Goal: Task Accomplishment & Management: Manage account settings

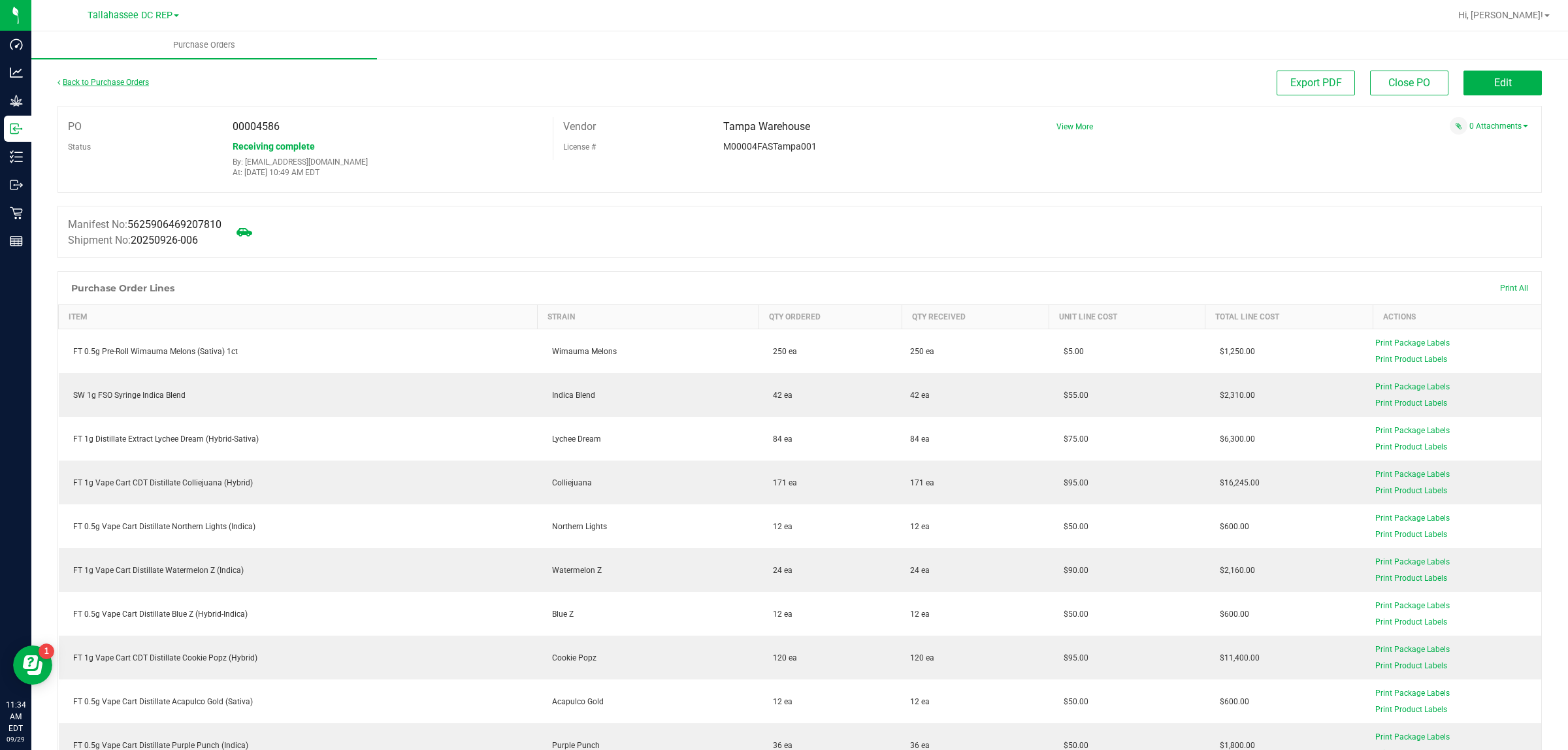
click at [131, 84] on link "Back to Purchase Orders" at bounding box center [103, 82] width 91 height 9
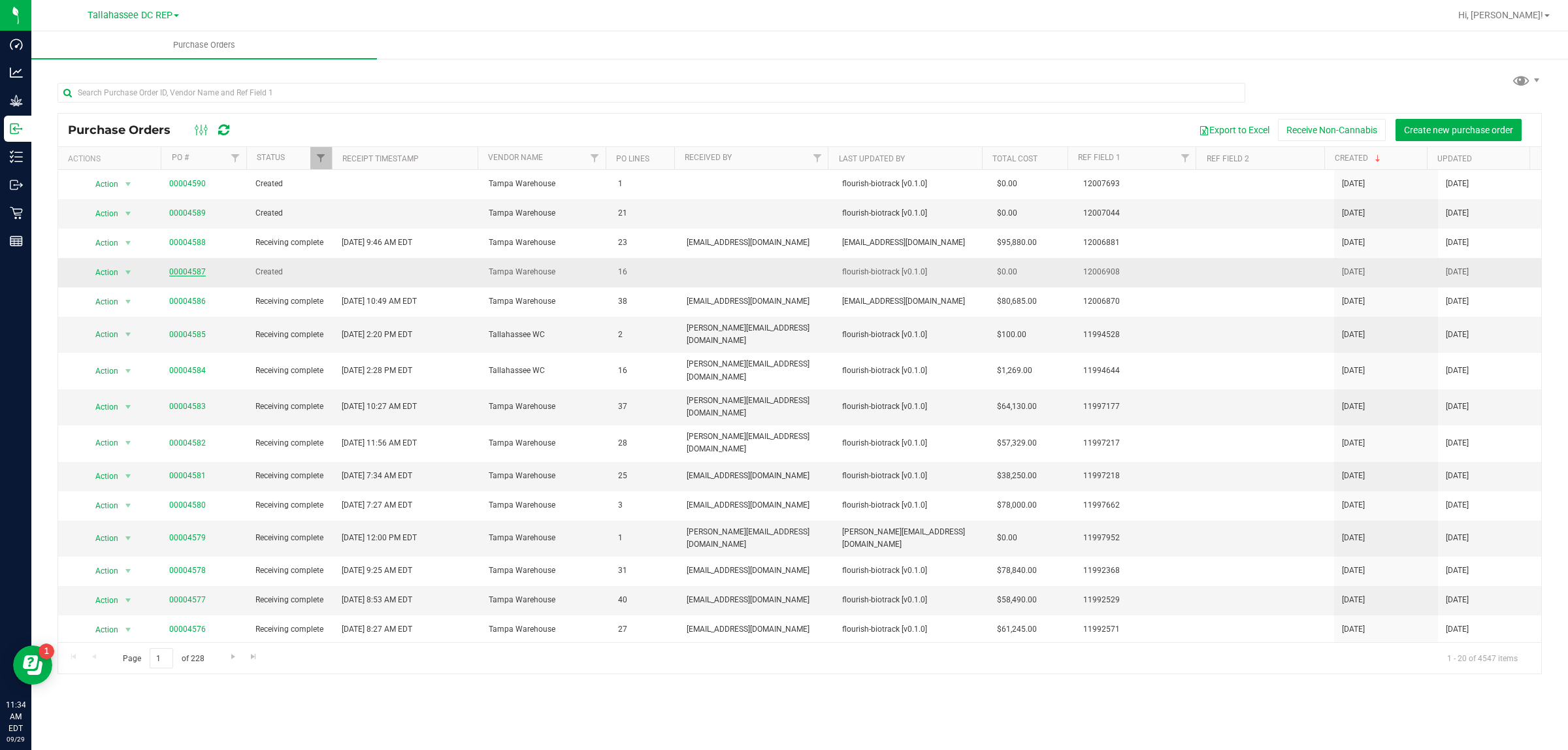
click at [198, 272] on link "00004587" at bounding box center [187, 271] width 37 height 9
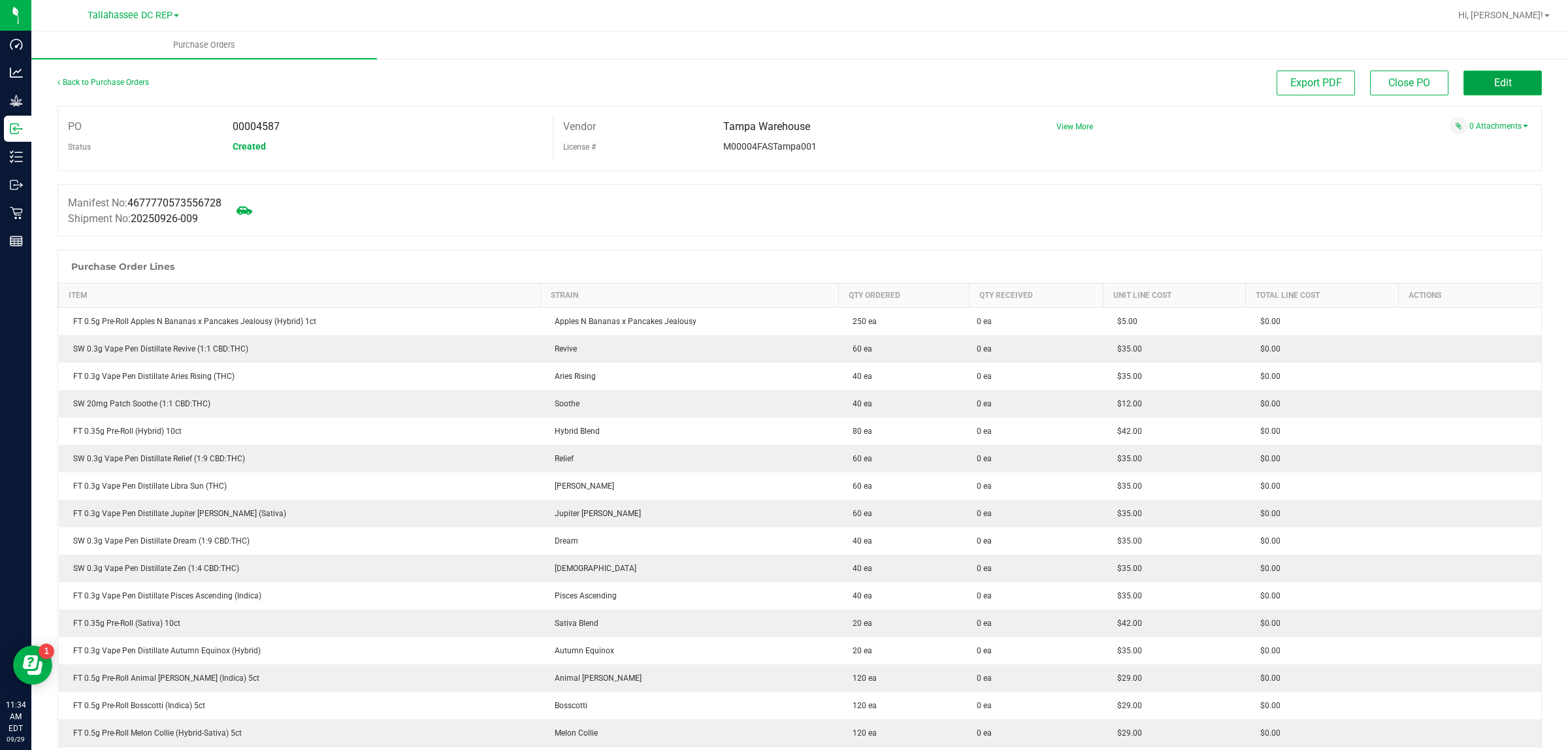
click at [1494, 84] on span "Edit" at bounding box center [1503, 82] width 18 height 12
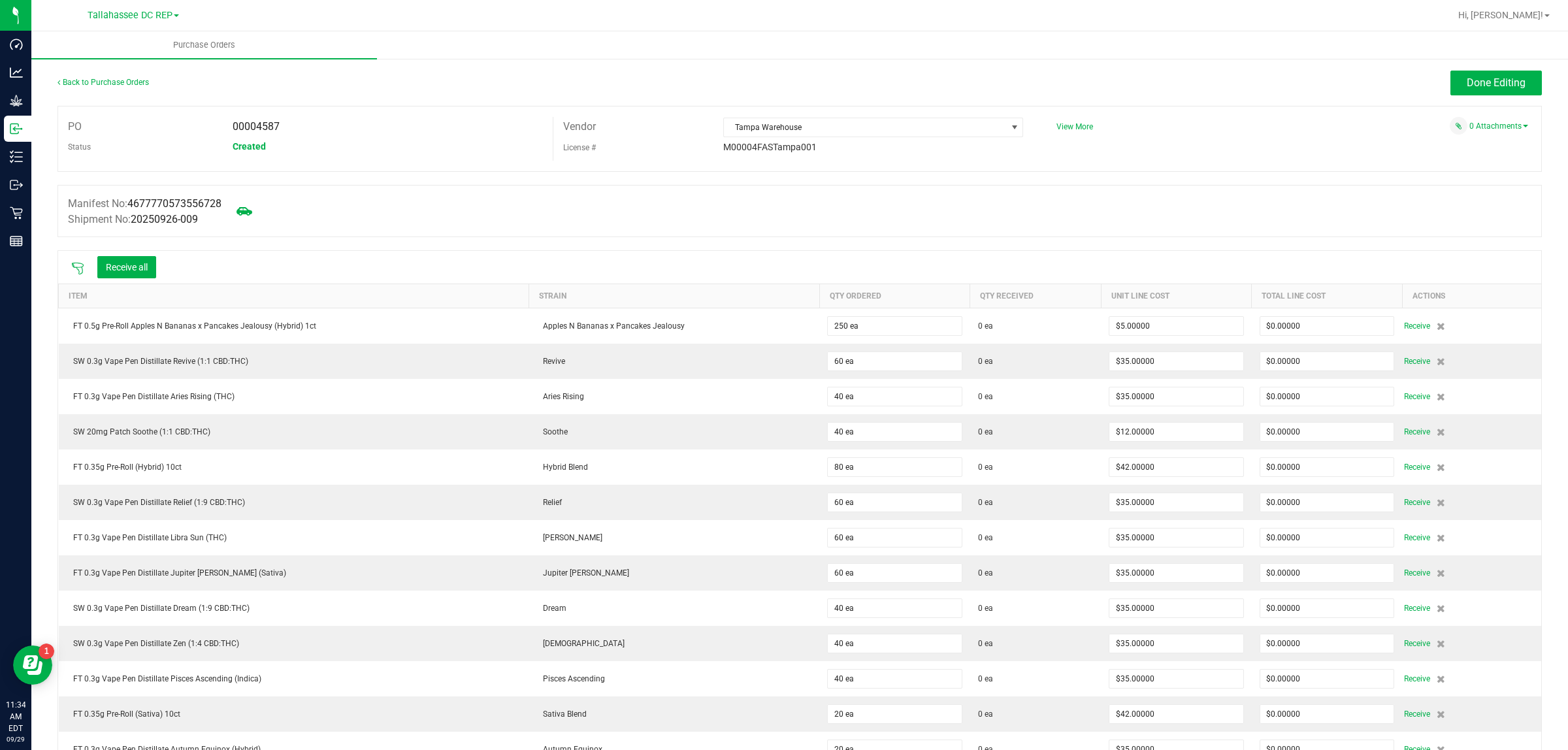
click at [76, 275] on icon at bounding box center [78, 268] width 13 height 13
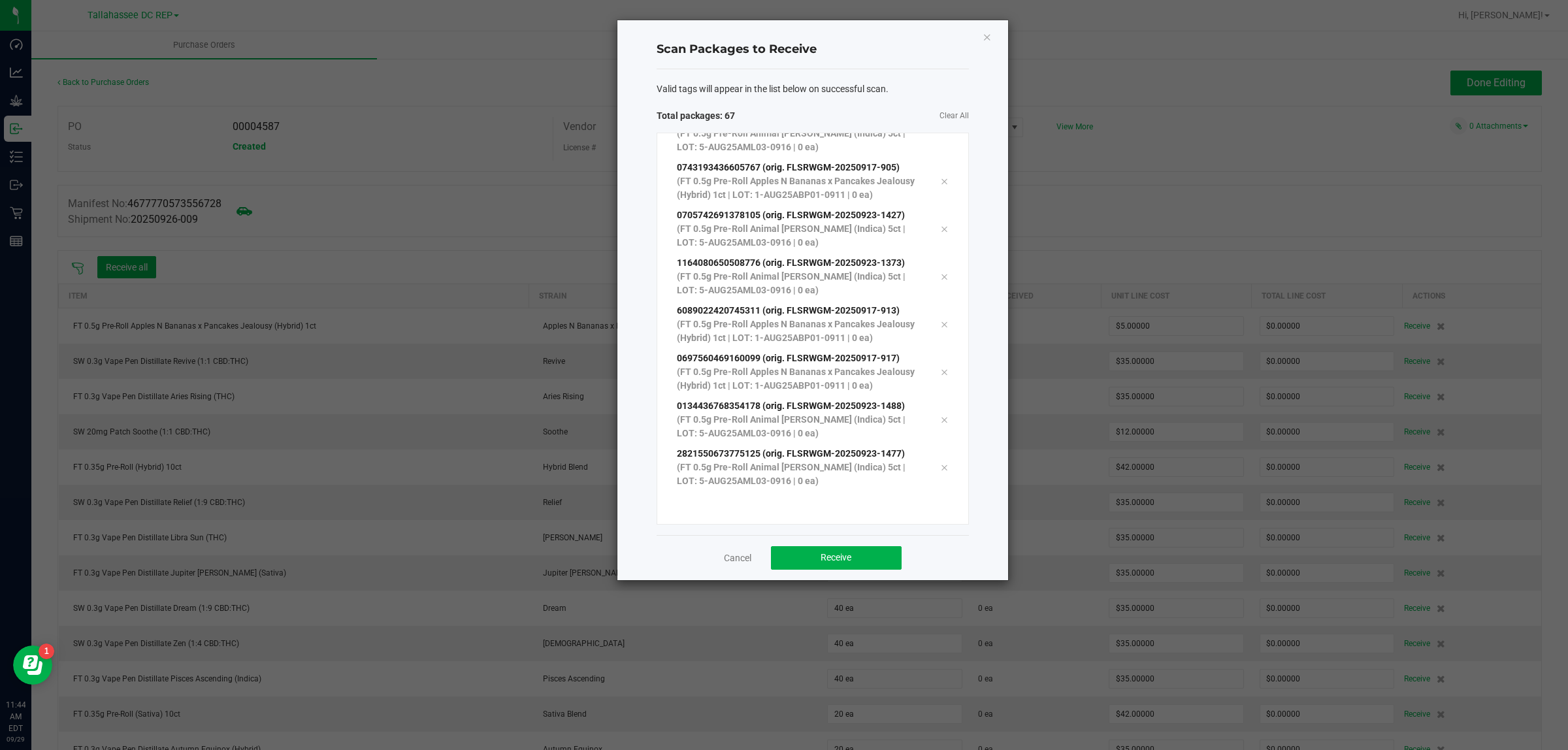
scroll to position [2960, 0]
click at [834, 557] on span "Receive" at bounding box center [835, 557] width 31 height 10
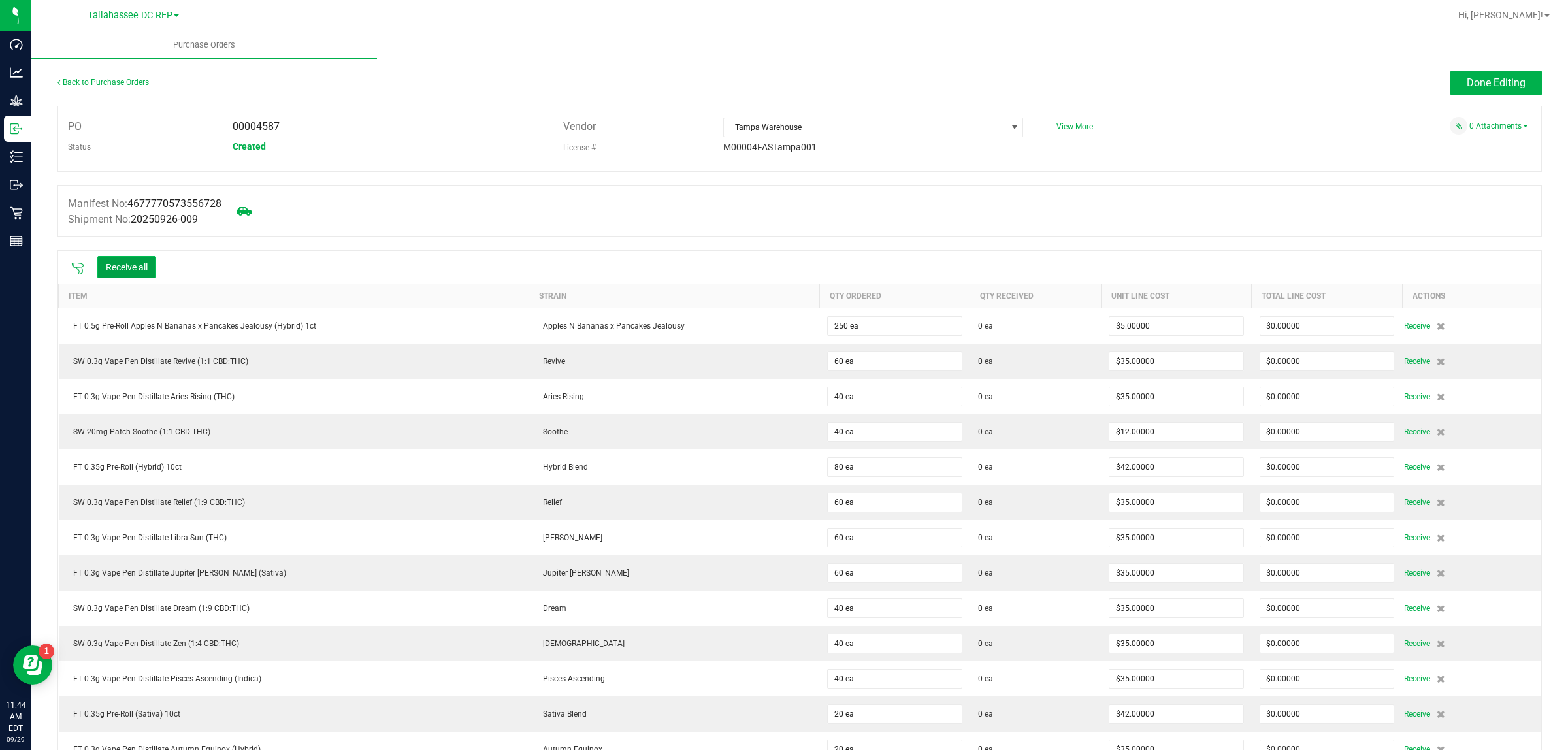
click at [155, 265] on button "Receive all" at bounding box center [127, 267] width 59 height 22
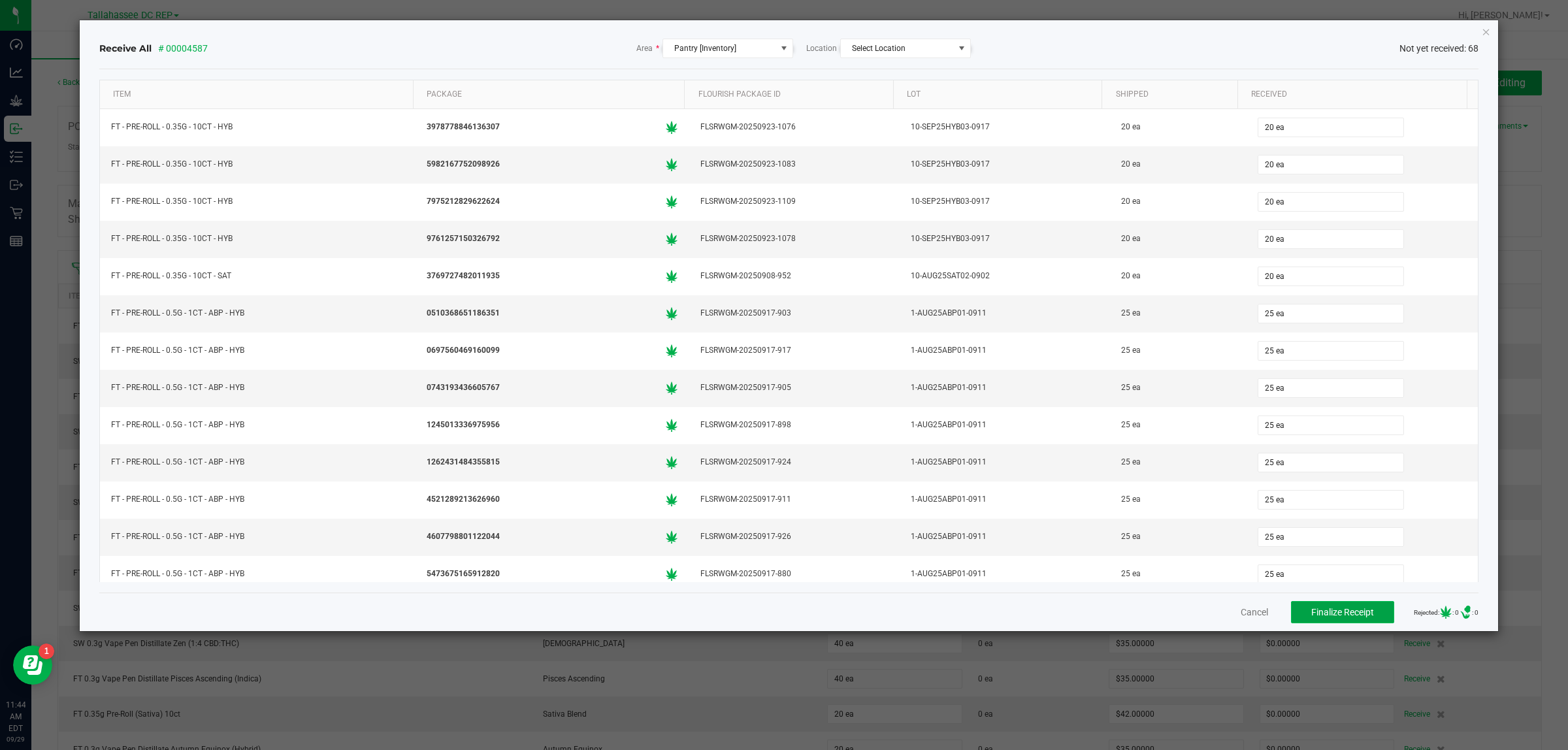
click at [1325, 612] on span "Finalize Receipt" at bounding box center [1342, 612] width 63 height 10
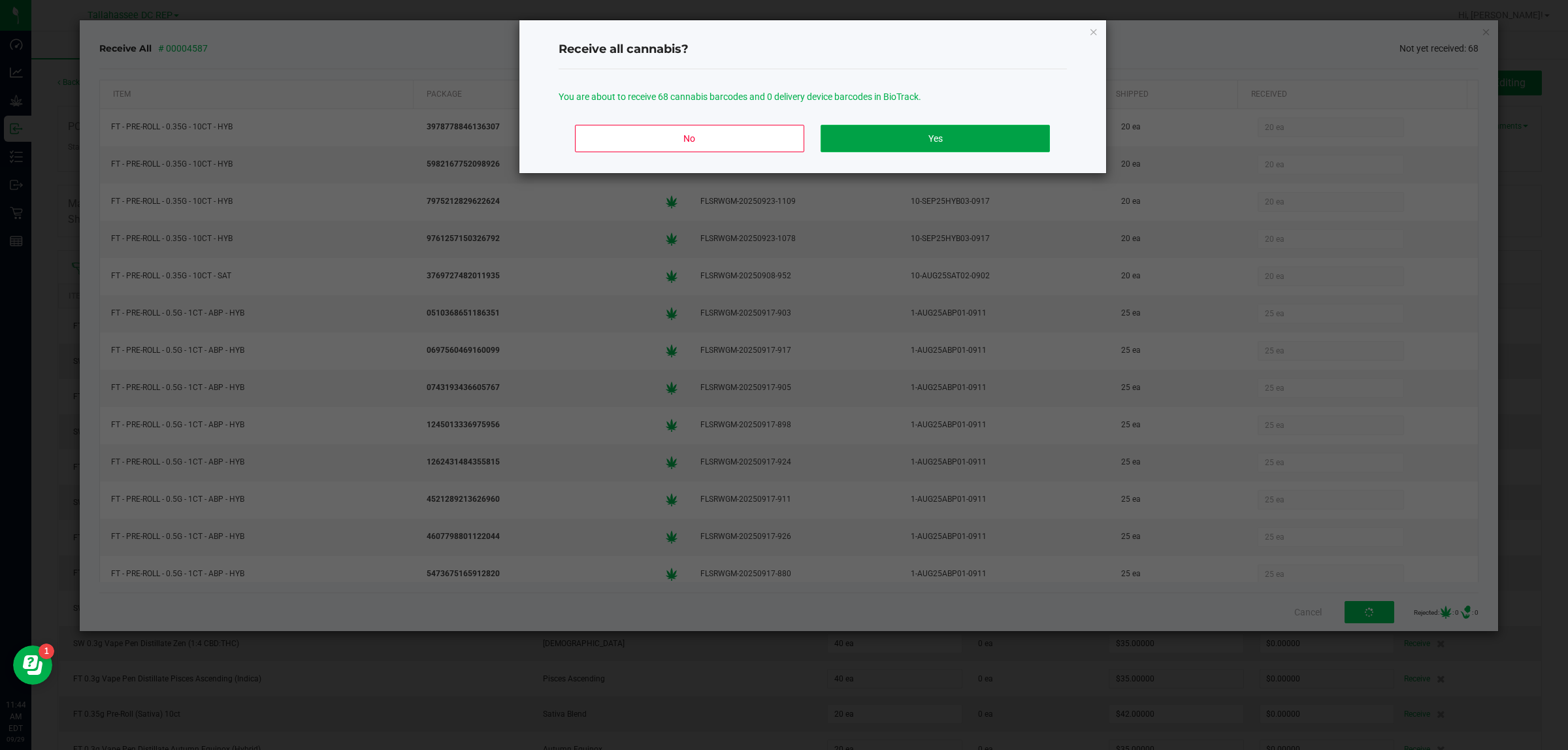
click at [987, 136] on button "Yes" at bounding box center [935, 138] width 229 height 27
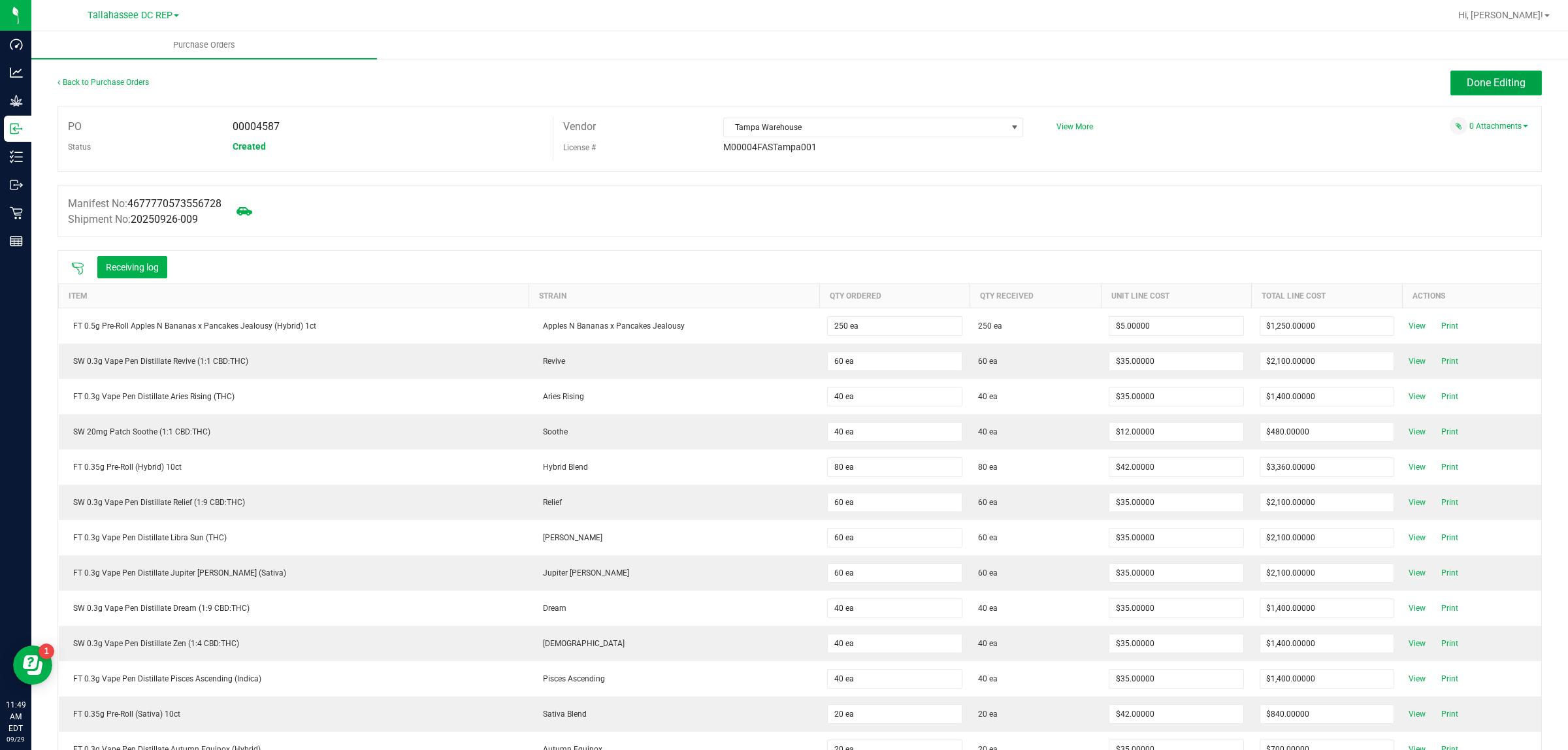
click at [1467, 88] on span "Done Editing" at bounding box center [1496, 82] width 59 height 12
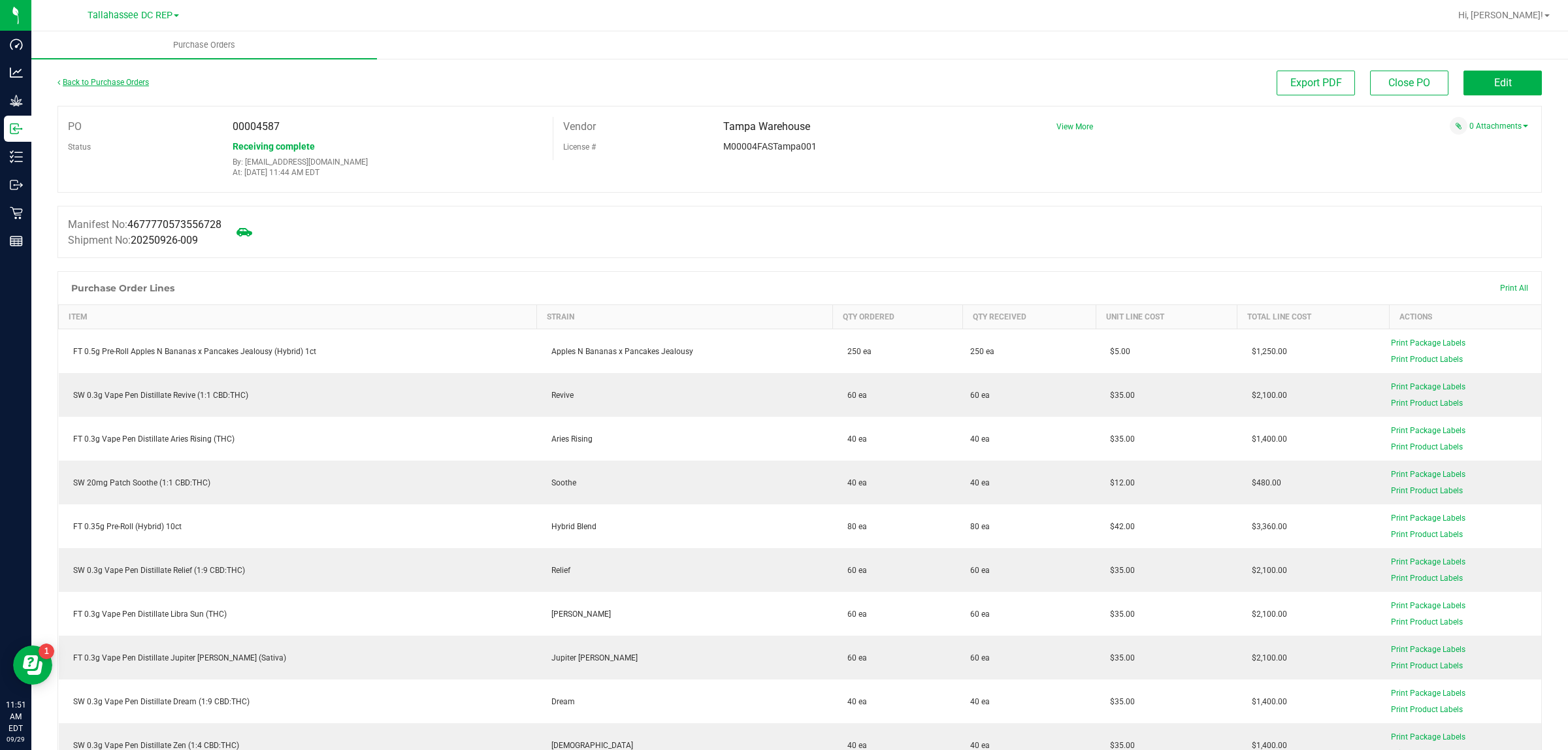
click at [111, 84] on link "Back to Purchase Orders" at bounding box center [103, 82] width 91 height 9
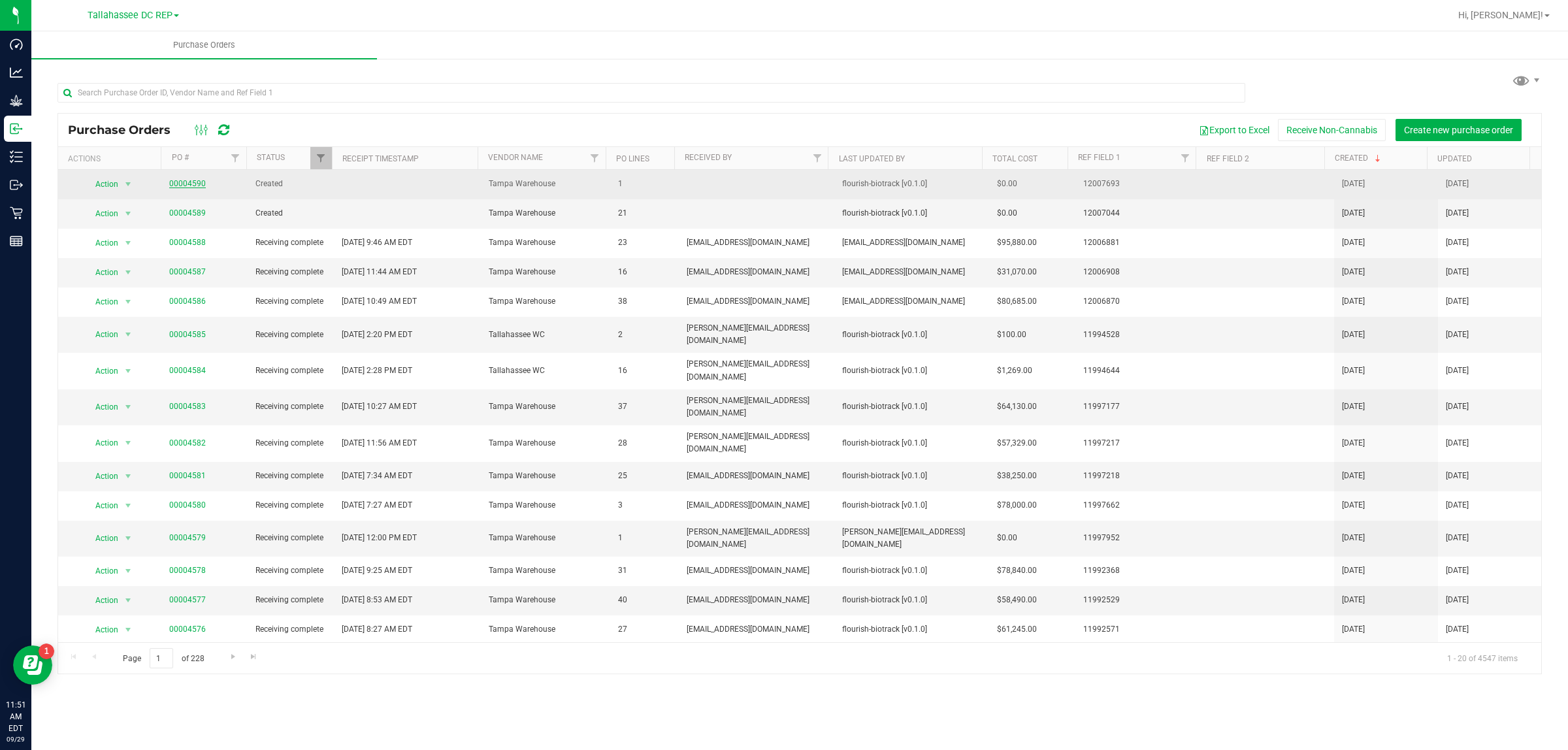
click at [194, 184] on link "00004590" at bounding box center [187, 183] width 37 height 9
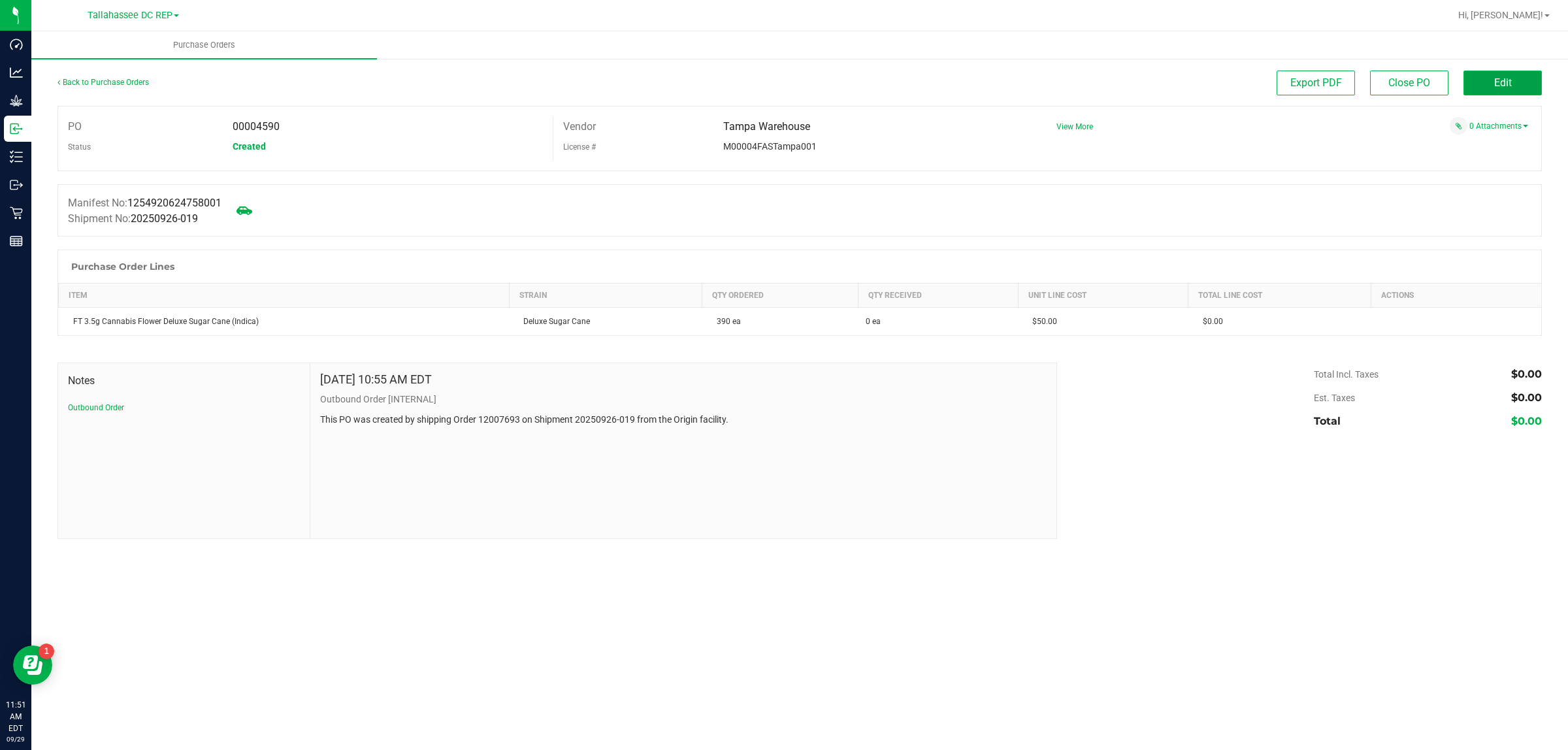
click at [1495, 78] on span "Edit" at bounding box center [1503, 82] width 18 height 12
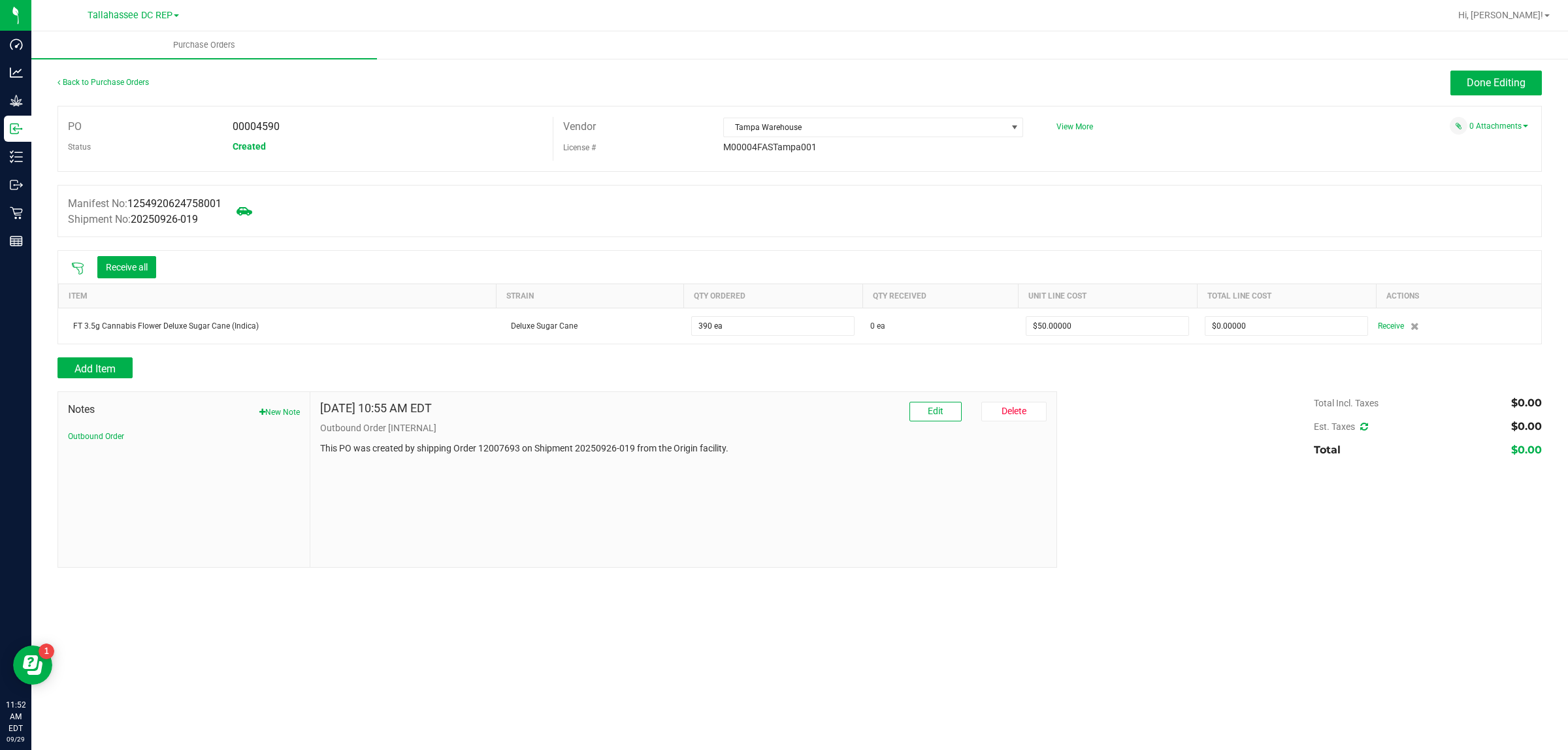
click at [82, 275] on icon at bounding box center [77, 268] width 12 height 12
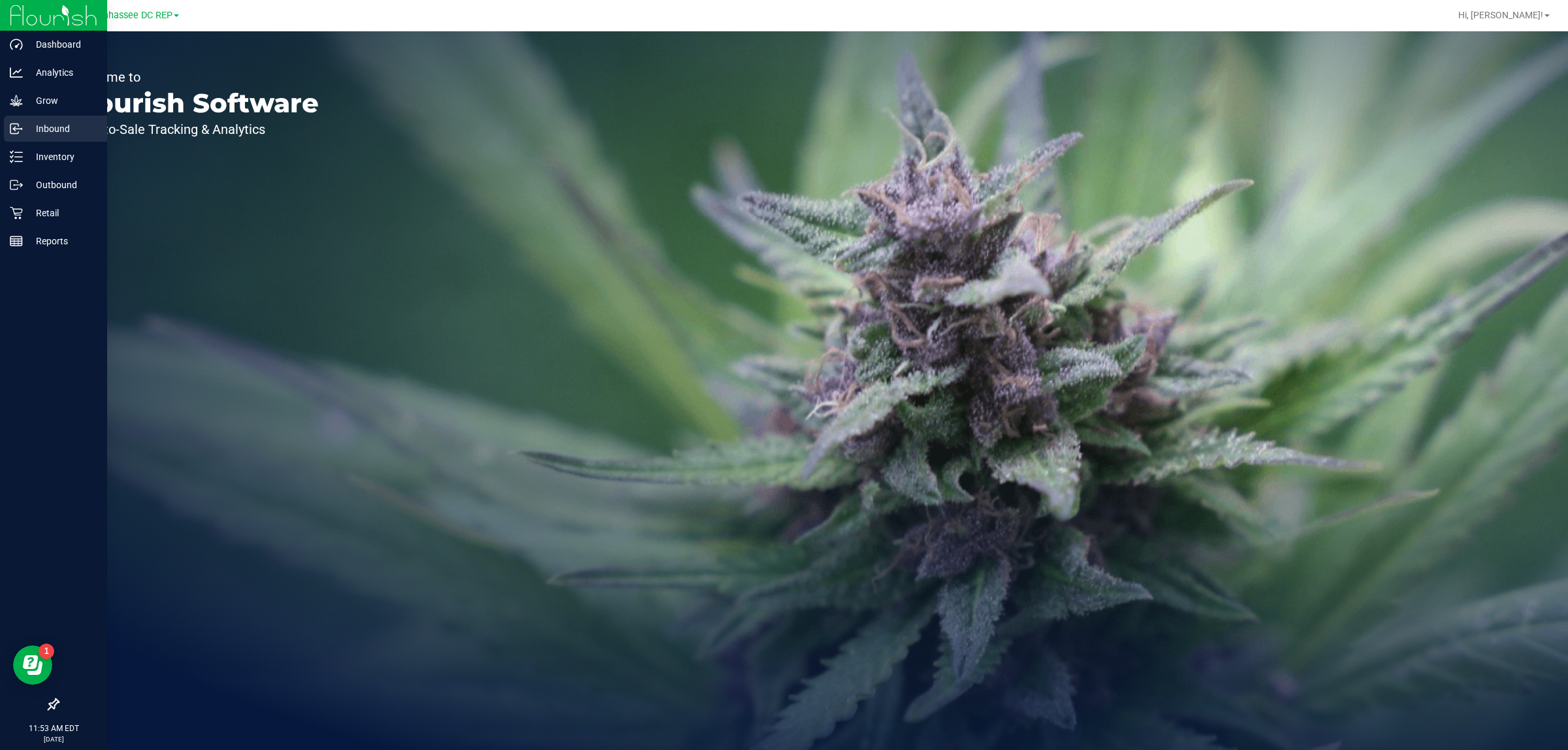
click at [24, 124] on p "Inbound" at bounding box center [62, 128] width 78 height 16
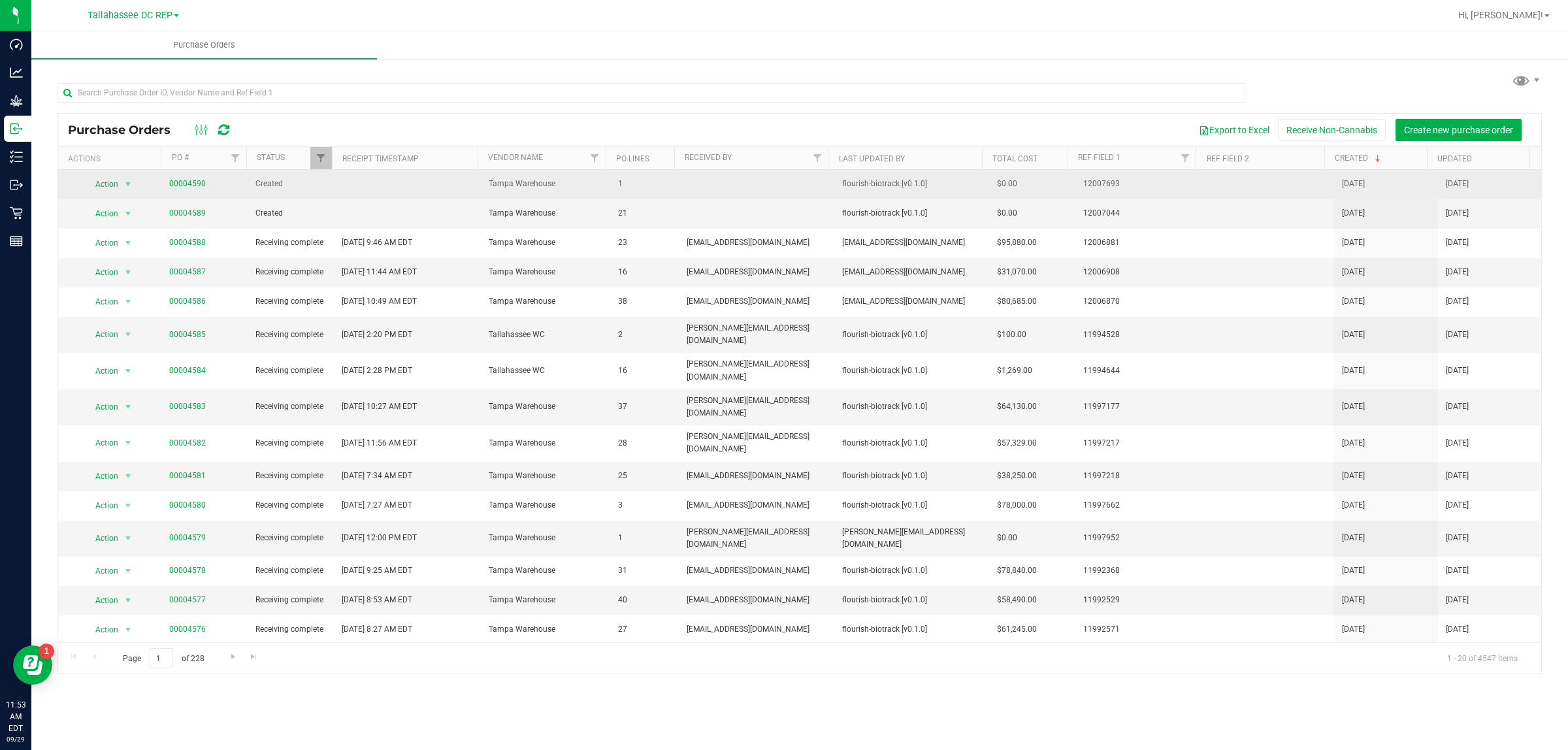
click at [206, 183] on span "00004590" at bounding box center [204, 184] width 71 height 12
click at [195, 181] on link "00004590" at bounding box center [187, 183] width 37 height 9
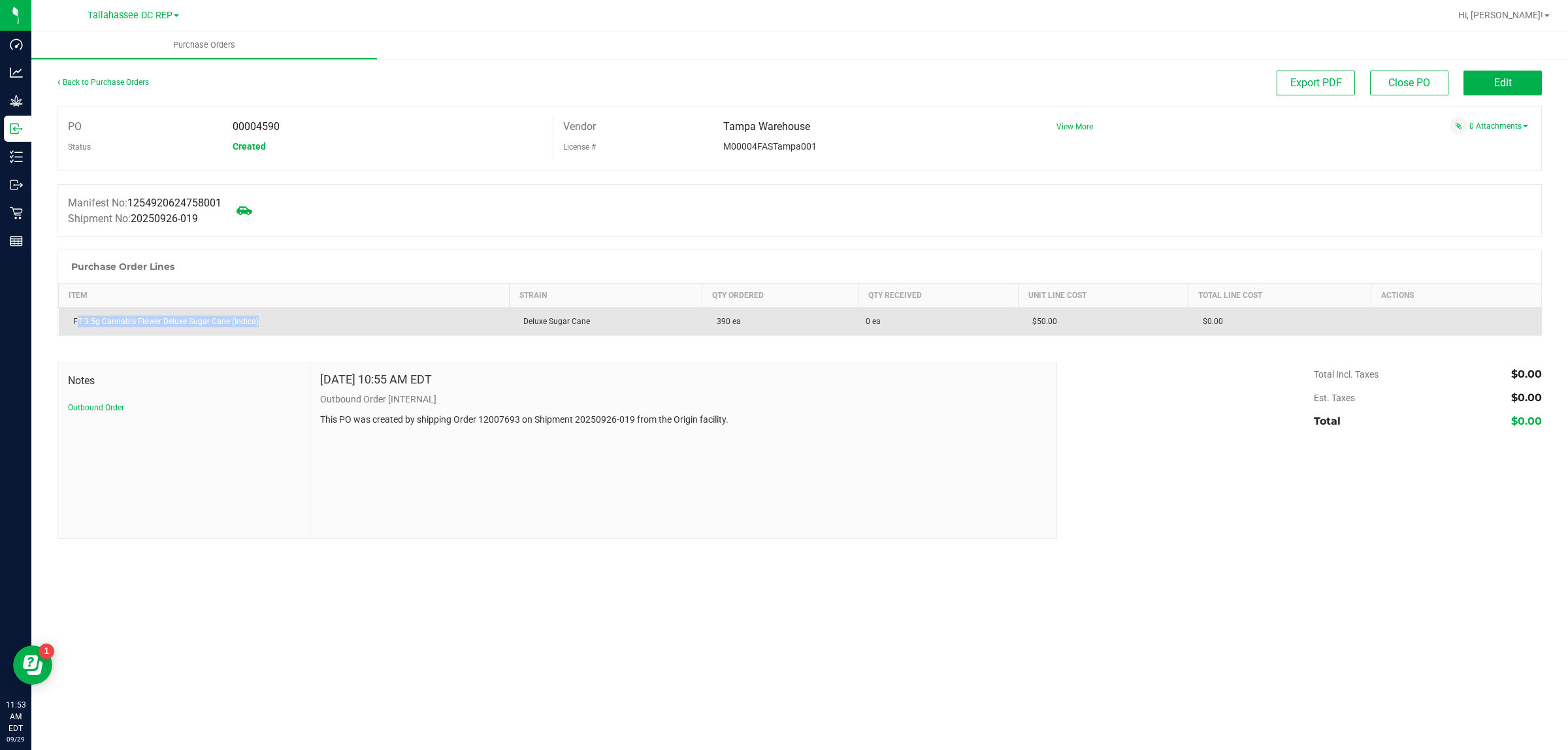
drag, startPoint x: 377, startPoint y: 322, endPoint x: 74, endPoint y: 328, distance: 303.1
click at [75, 328] on td "FT 3.5g Cannabis Flower Deluxe Sugar Cane (Indica)" at bounding box center [284, 322] width 451 height 28
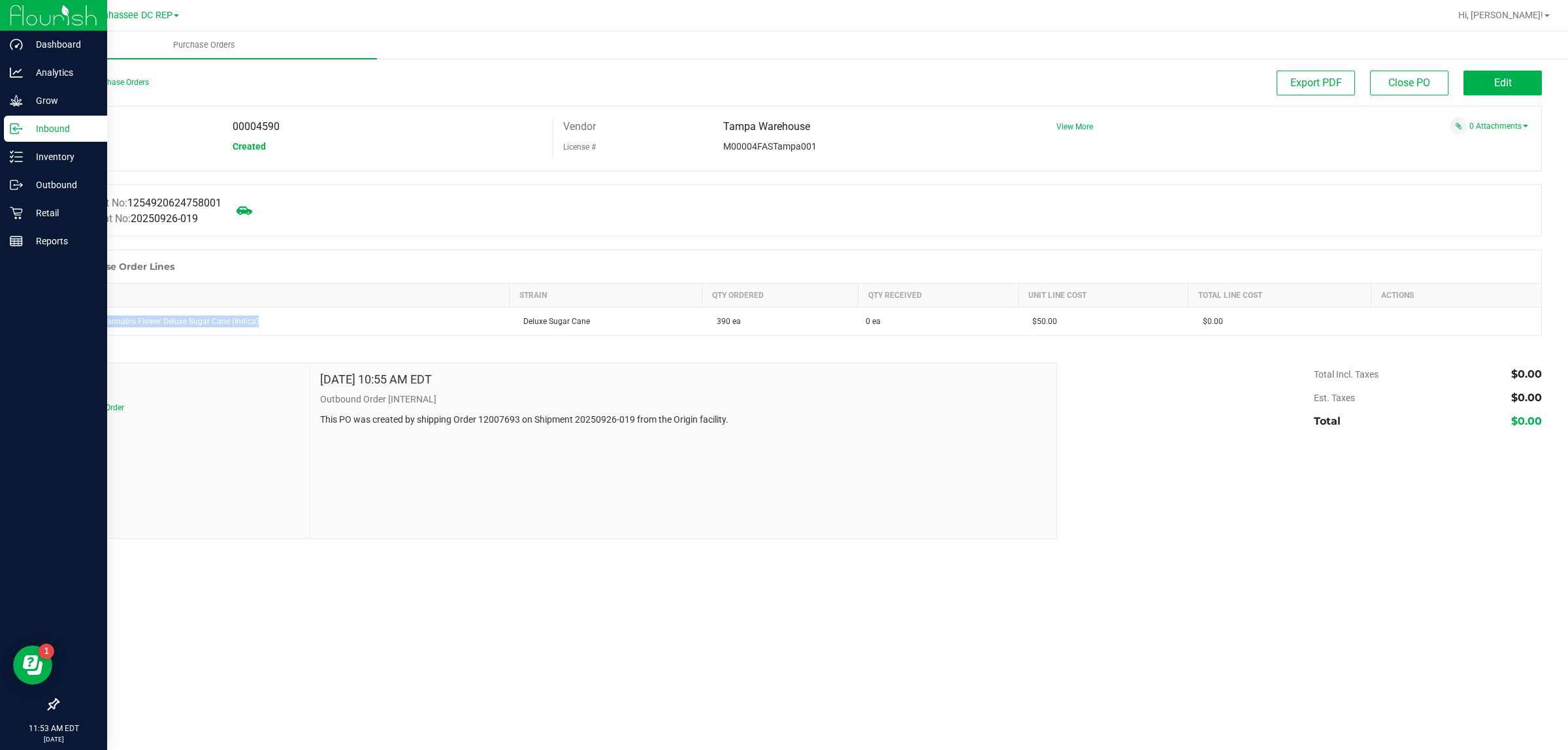
click at [27, 129] on p "Inbound" at bounding box center [62, 128] width 78 height 16
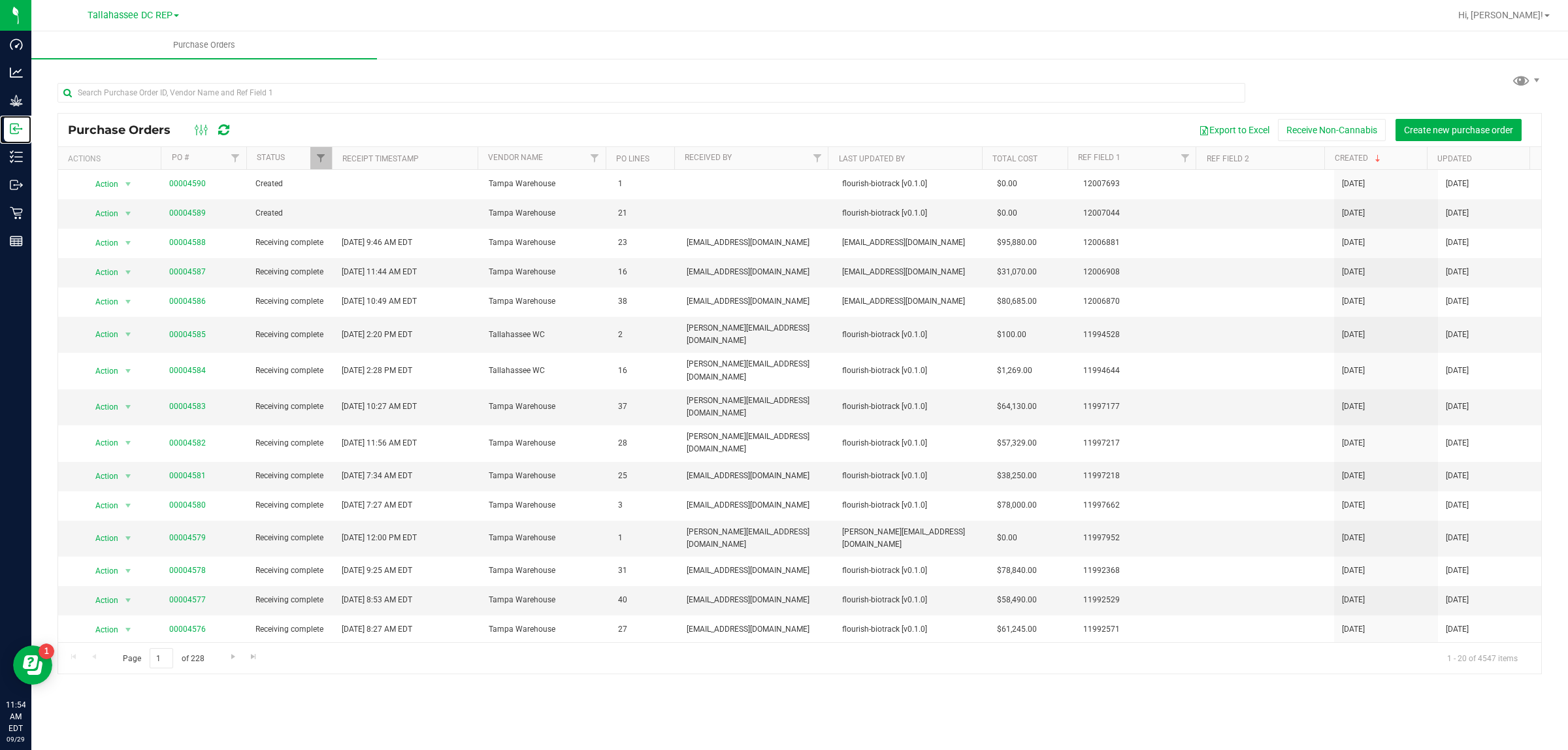
click at [0, 116] on link "Inbound" at bounding box center [16, 129] width 31 height 28
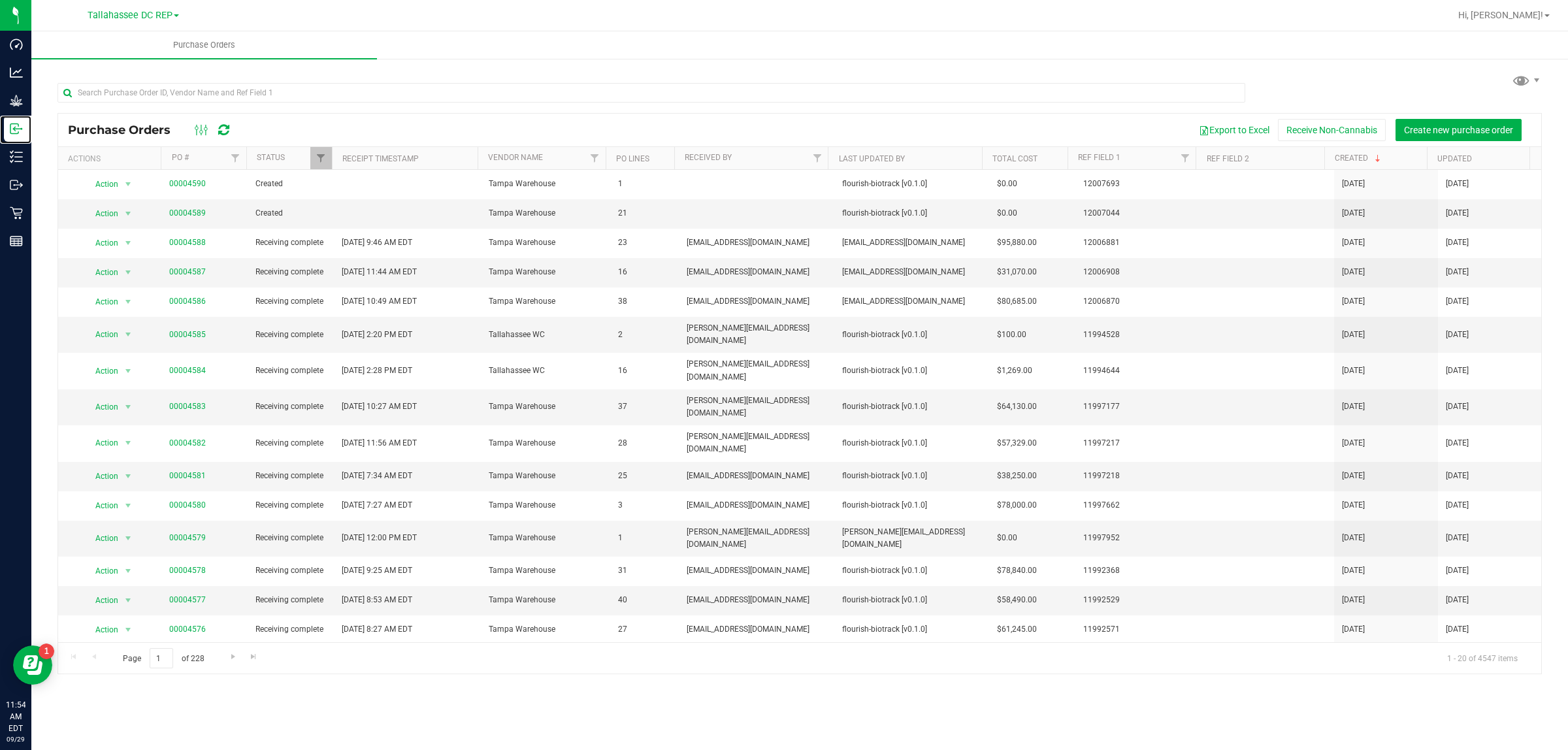
click at [0, 116] on link "Inbound" at bounding box center [16, 129] width 31 height 28
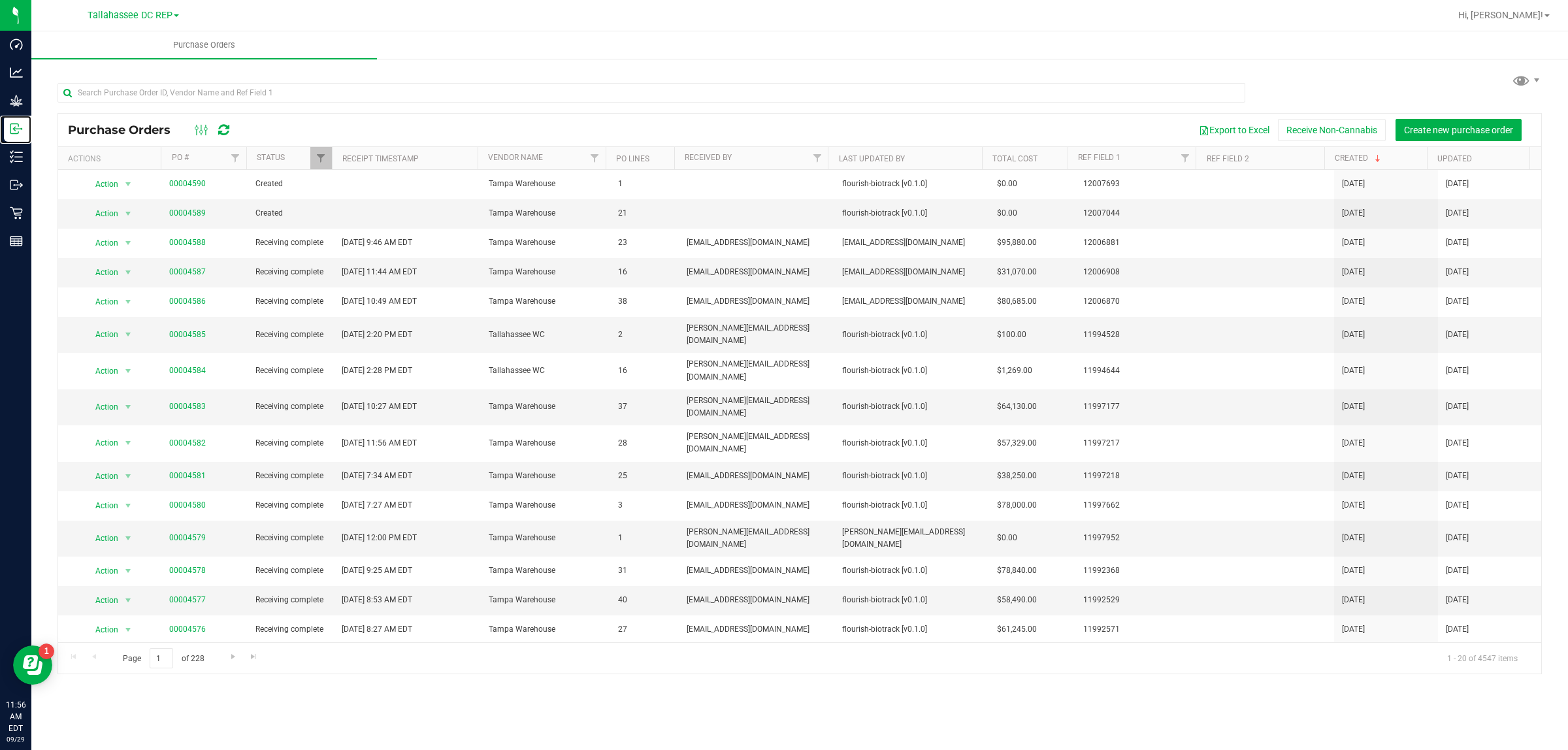
click at [0, 116] on link "Inbound" at bounding box center [16, 129] width 31 height 28
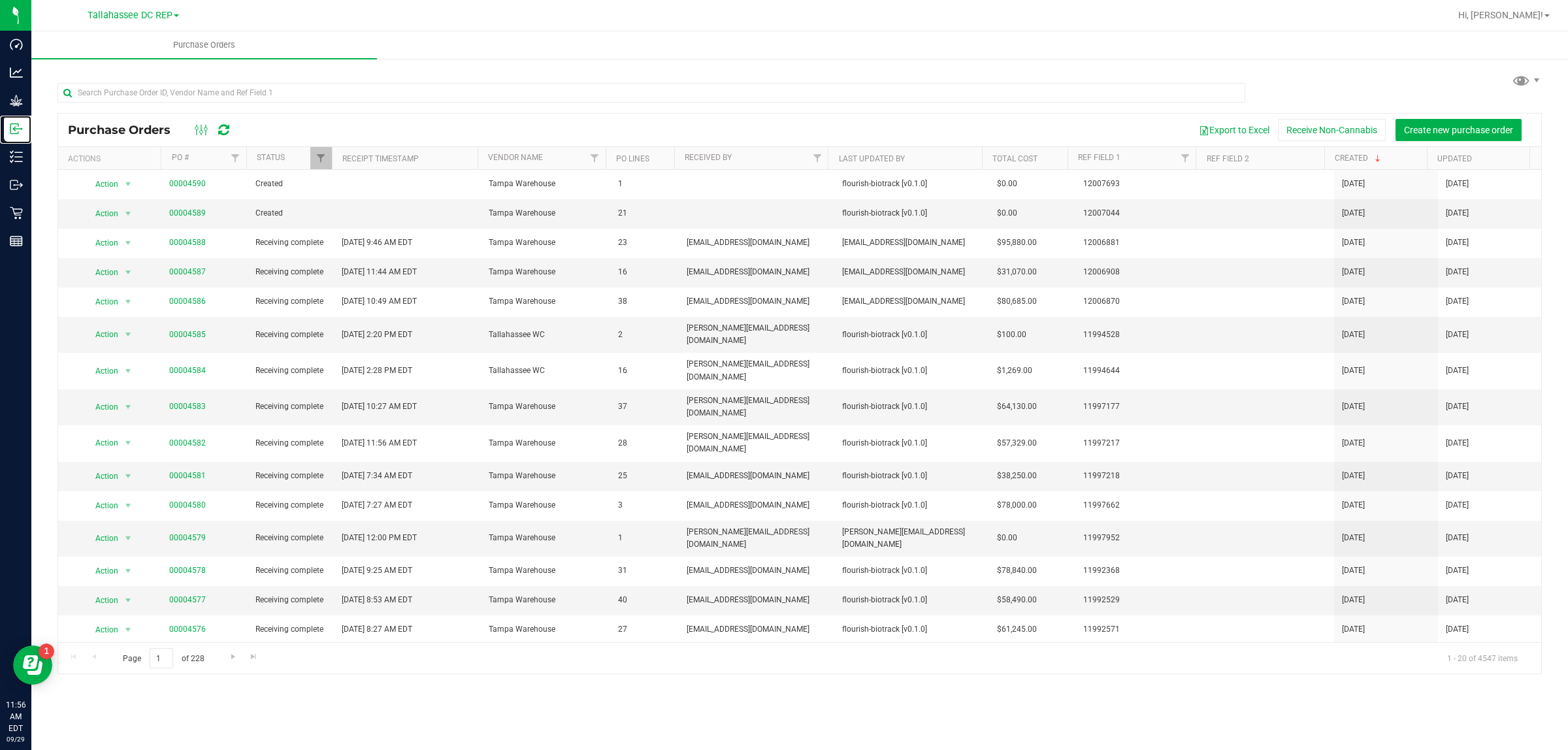
click at [0, 116] on link "Inbound" at bounding box center [16, 129] width 31 height 28
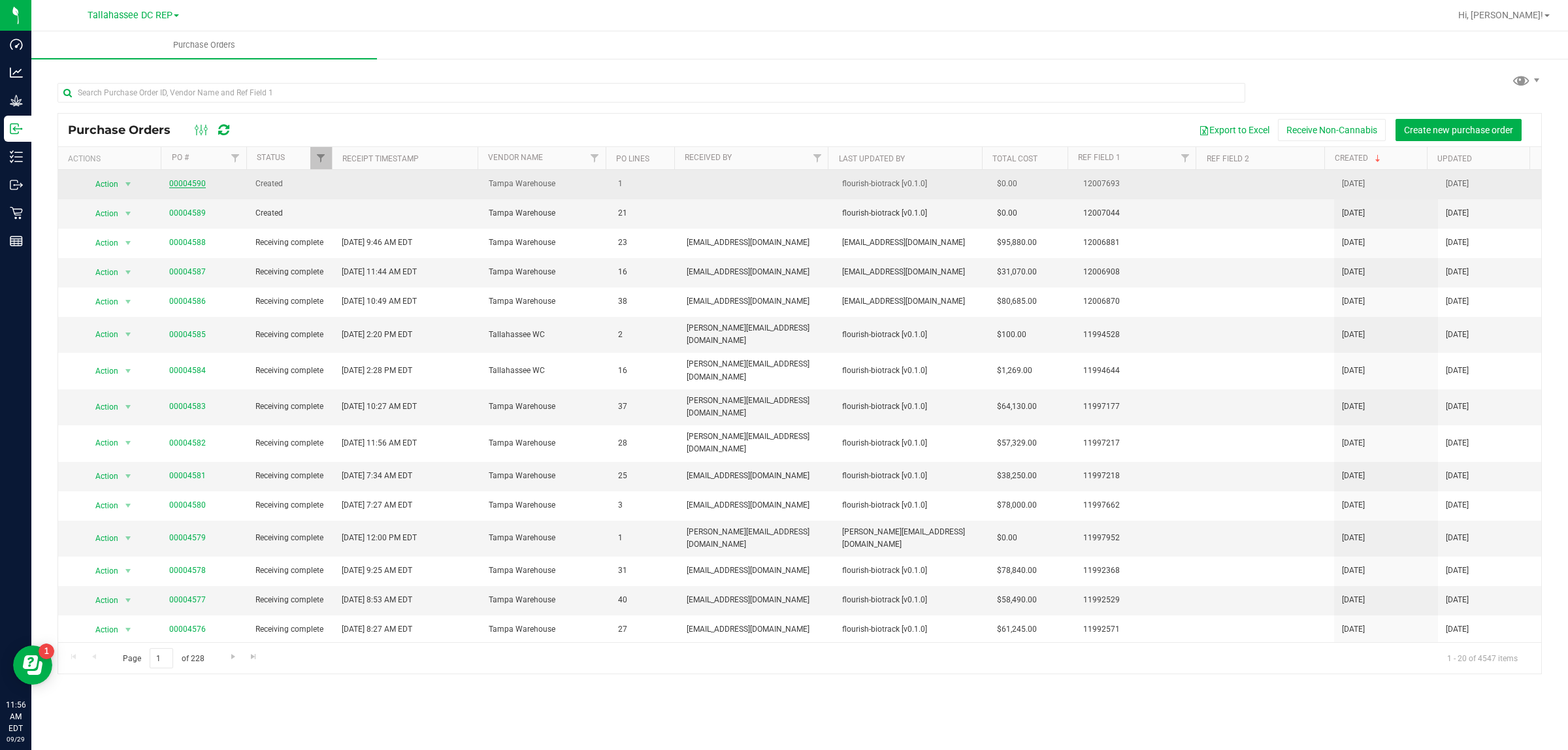
click at [178, 189] on span "00004590" at bounding box center [187, 184] width 37 height 12
click at [178, 186] on link "00004590" at bounding box center [187, 183] width 37 height 9
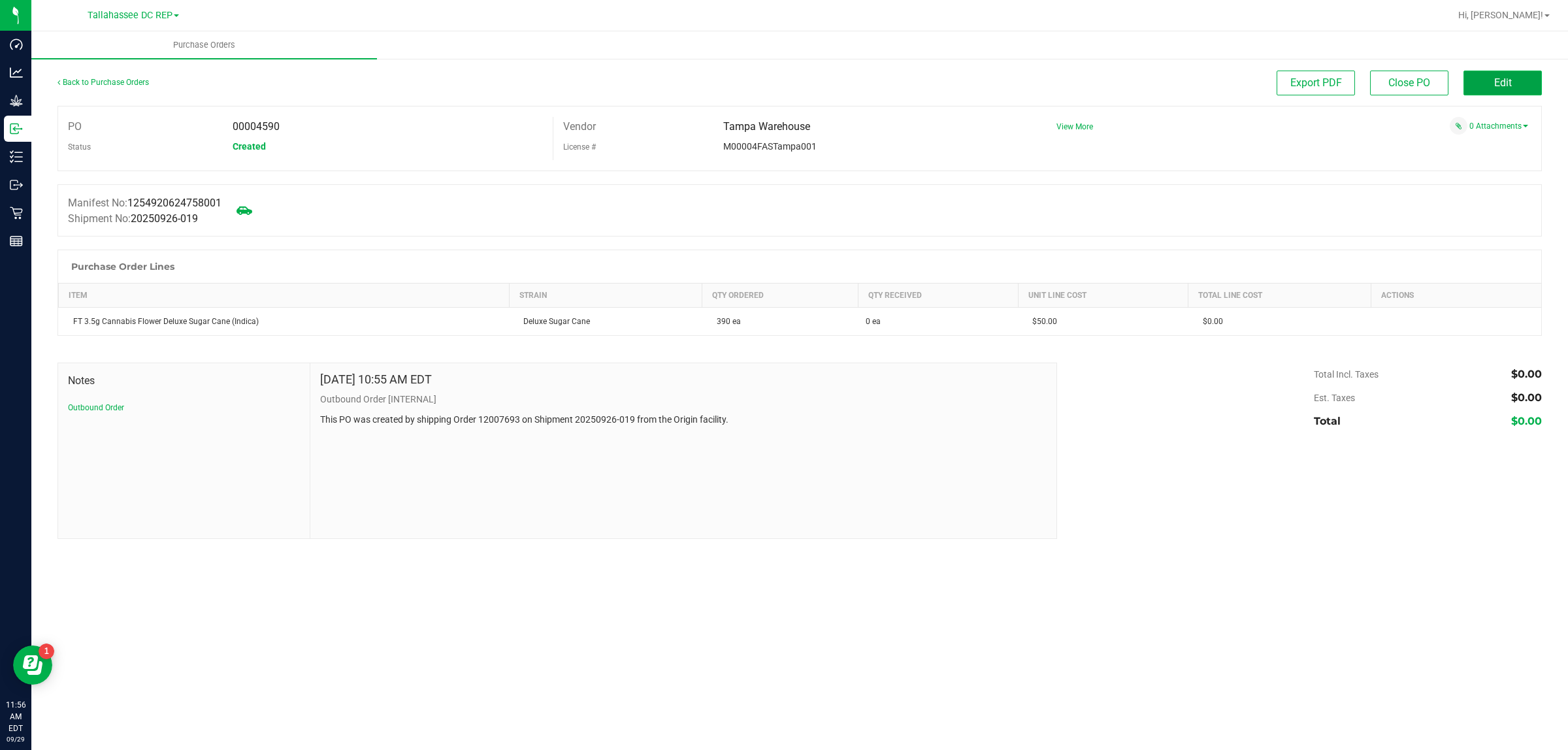
click at [1494, 72] on button "Edit" at bounding box center [1503, 83] width 78 height 25
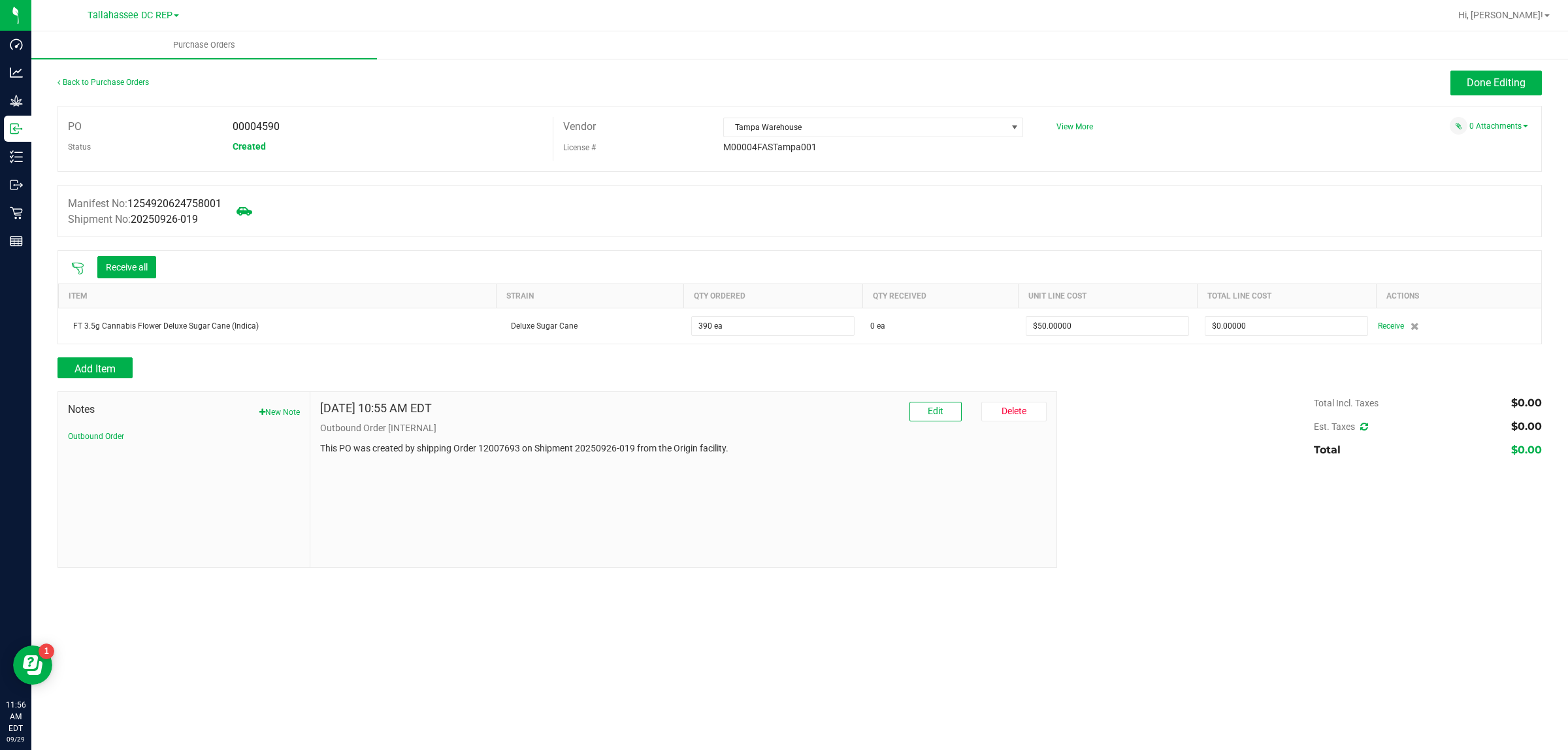
click at [72, 266] on icon at bounding box center [77, 268] width 12 height 12
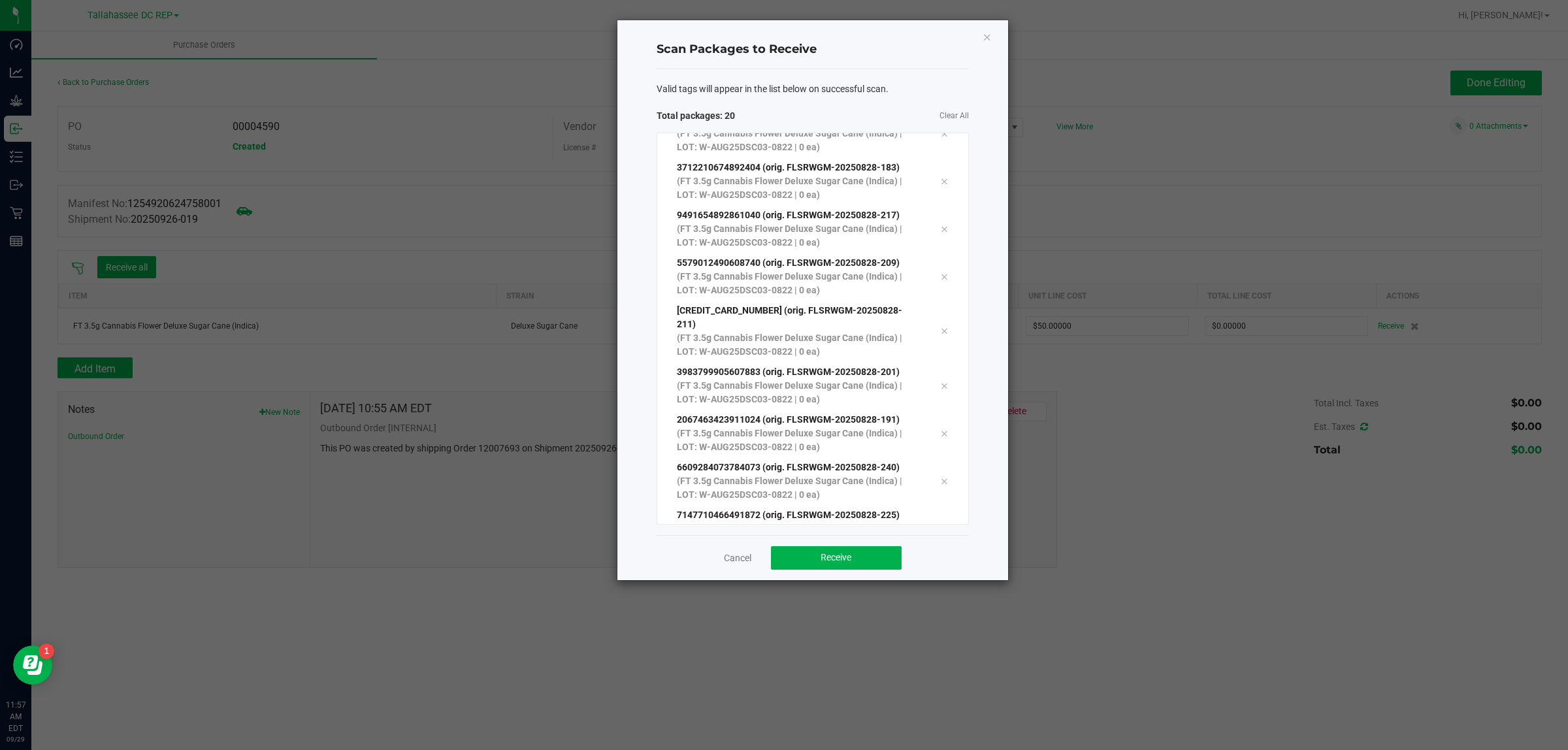
scroll to position [548, 0]
click at [885, 567] on button "Receive" at bounding box center [836, 558] width 131 height 24
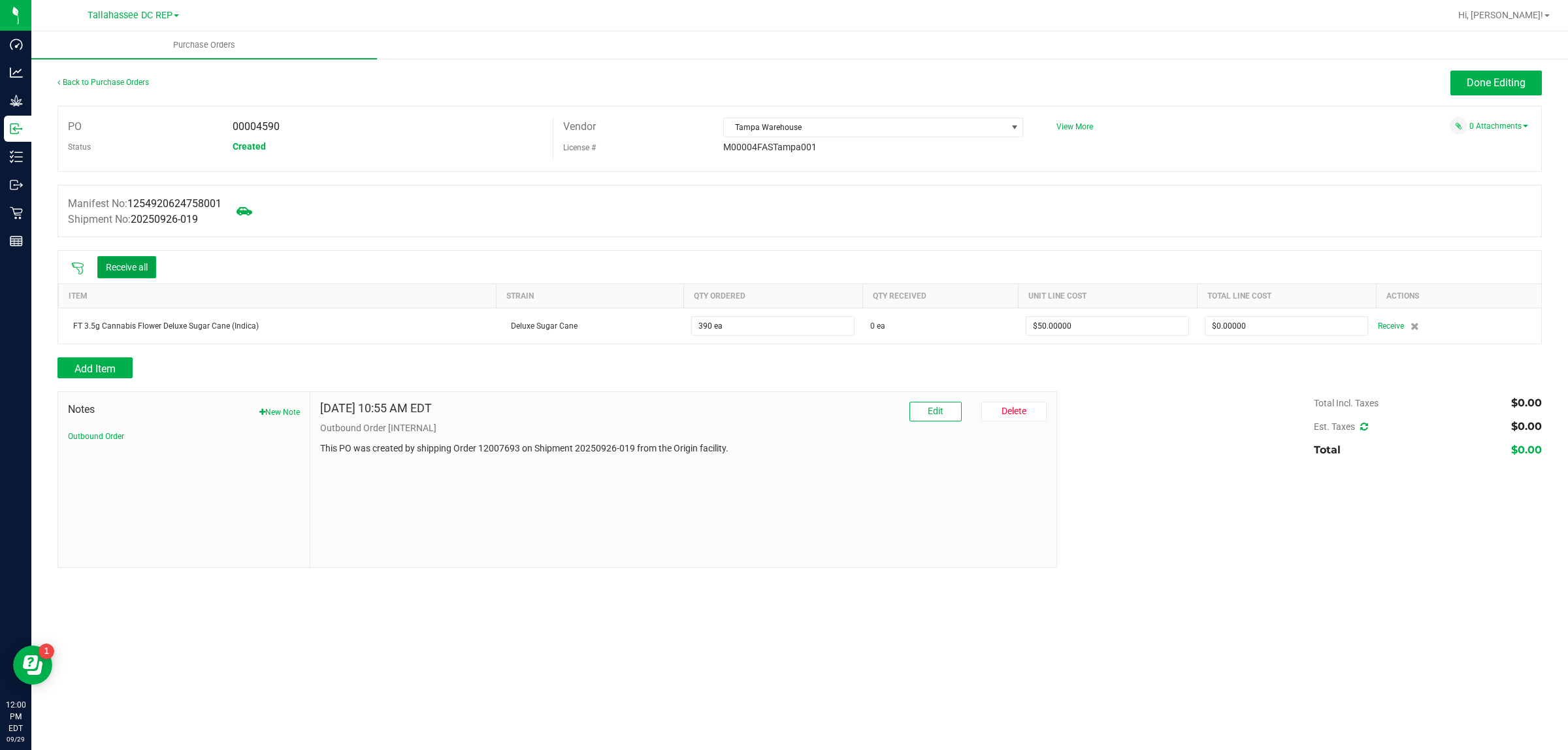
click at [144, 272] on button "Receive all" at bounding box center [127, 267] width 59 height 22
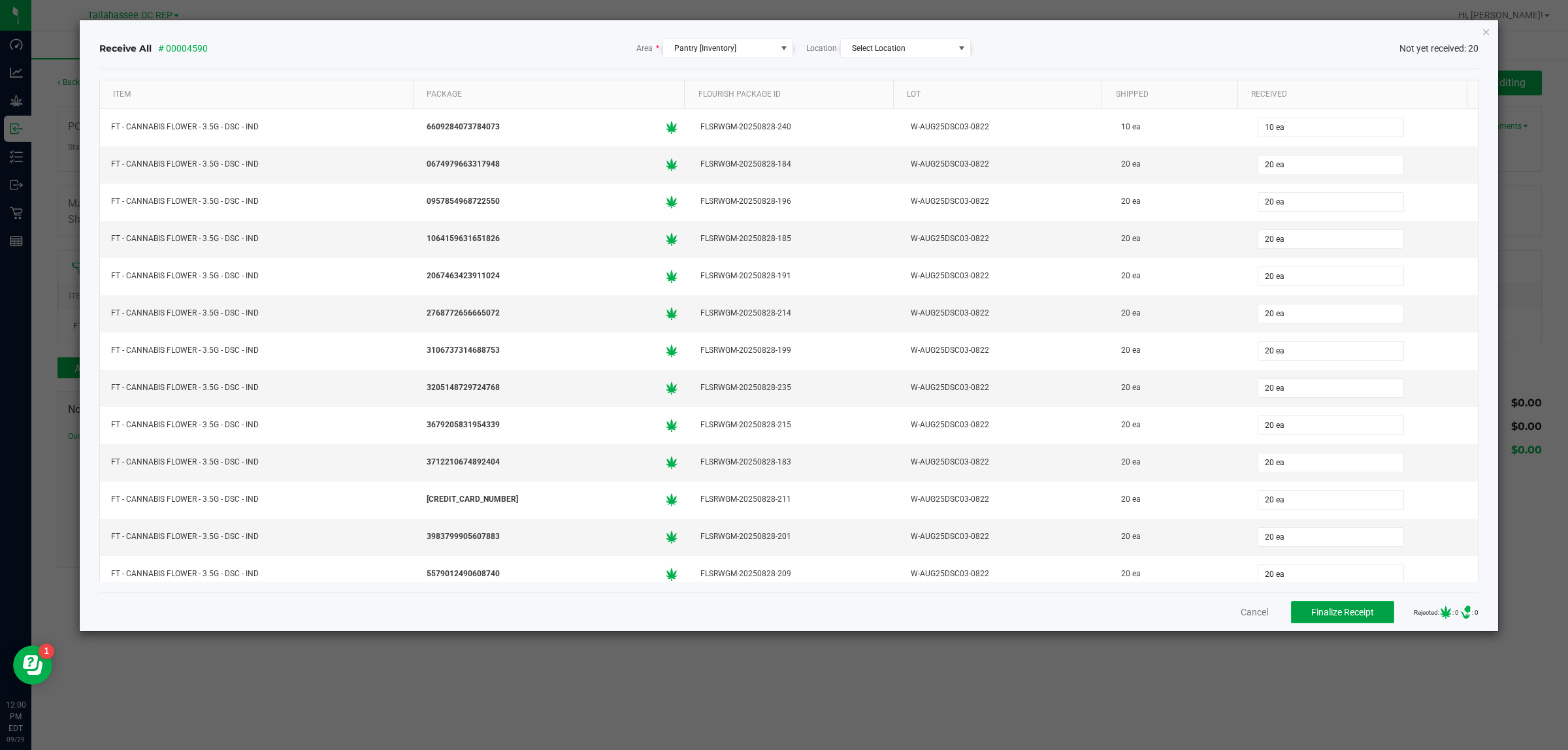
click at [1311, 617] on span "Finalize Receipt" at bounding box center [1342, 612] width 63 height 10
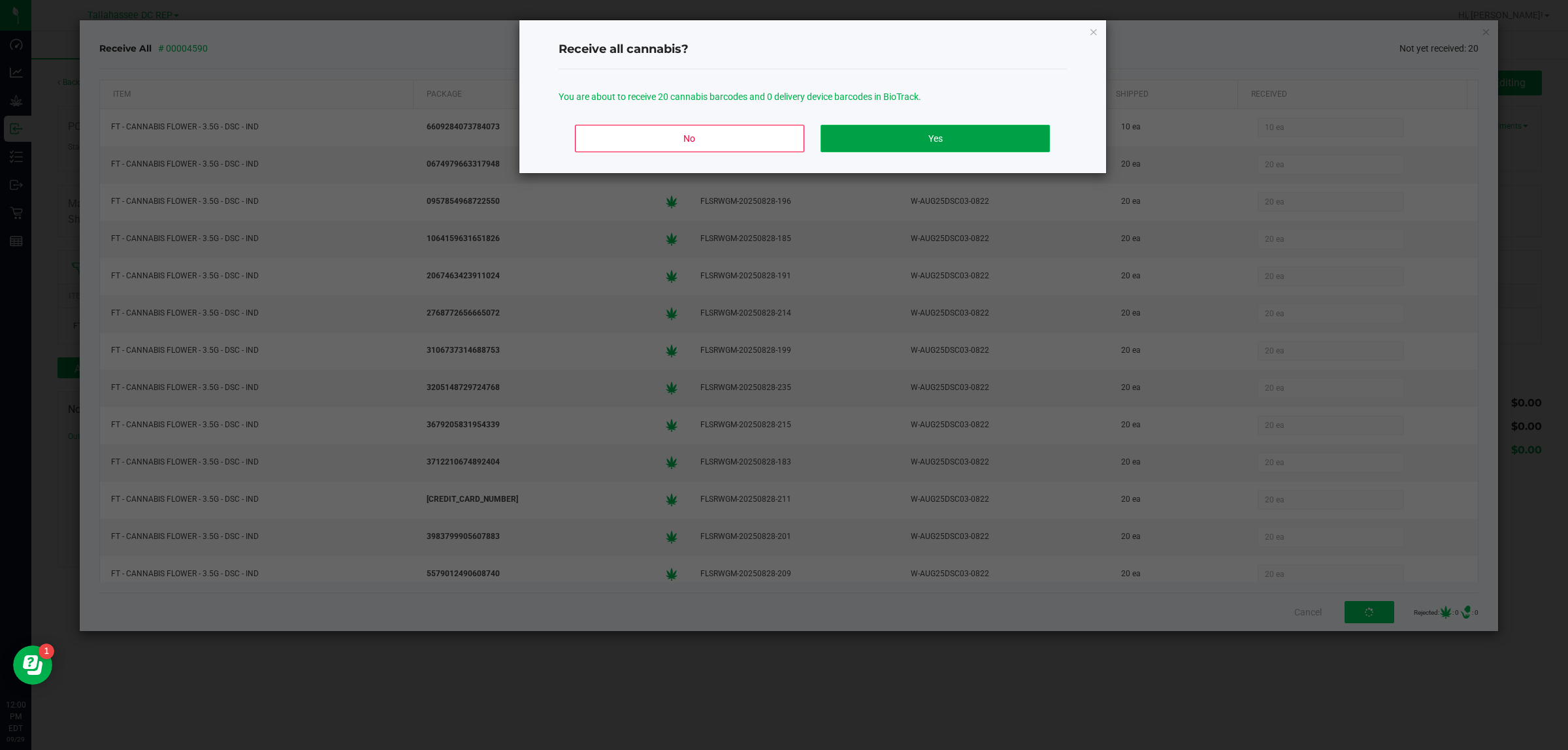
click at [1002, 145] on button "Yes" at bounding box center [935, 138] width 229 height 27
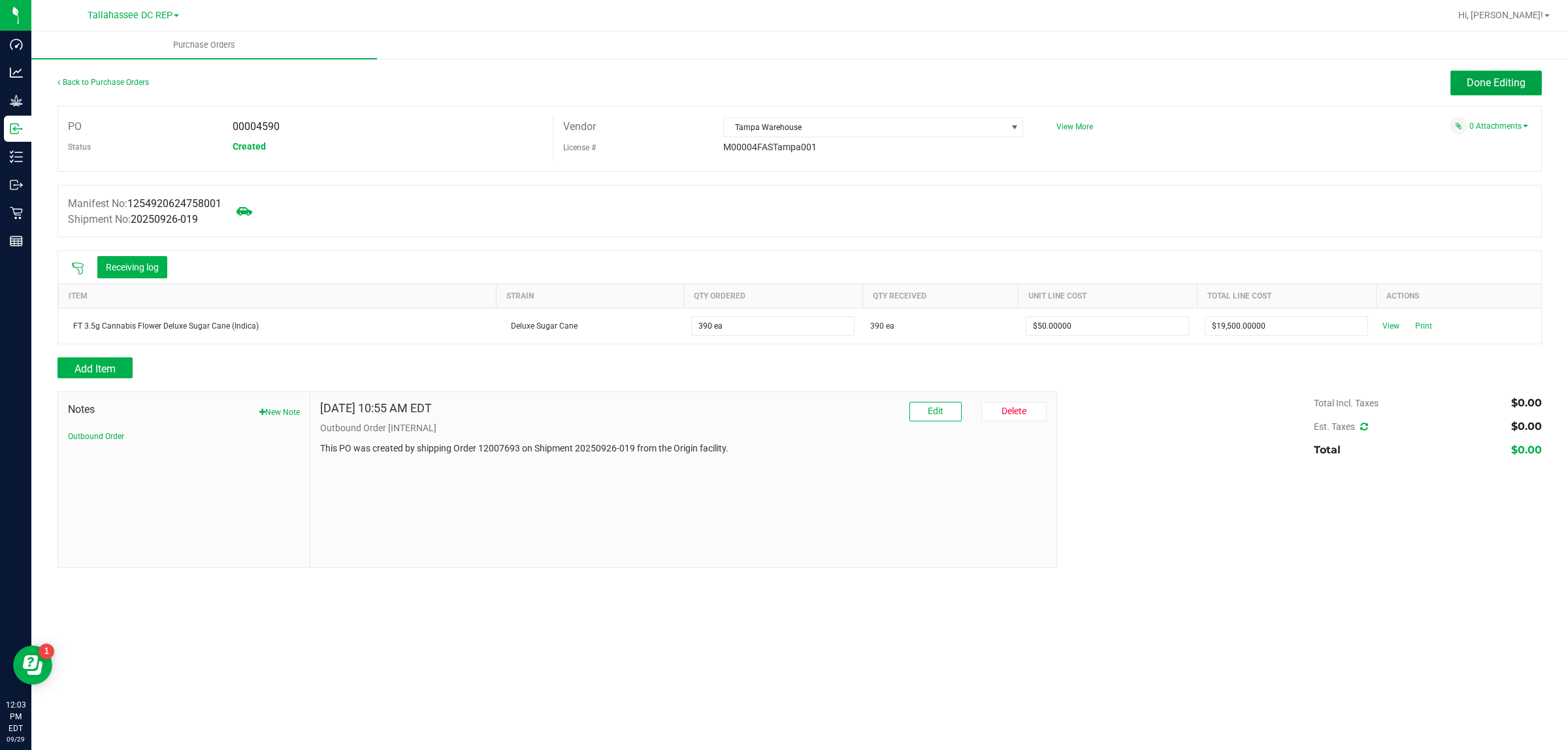
click at [1494, 73] on button "Done Editing" at bounding box center [1496, 83] width 91 height 25
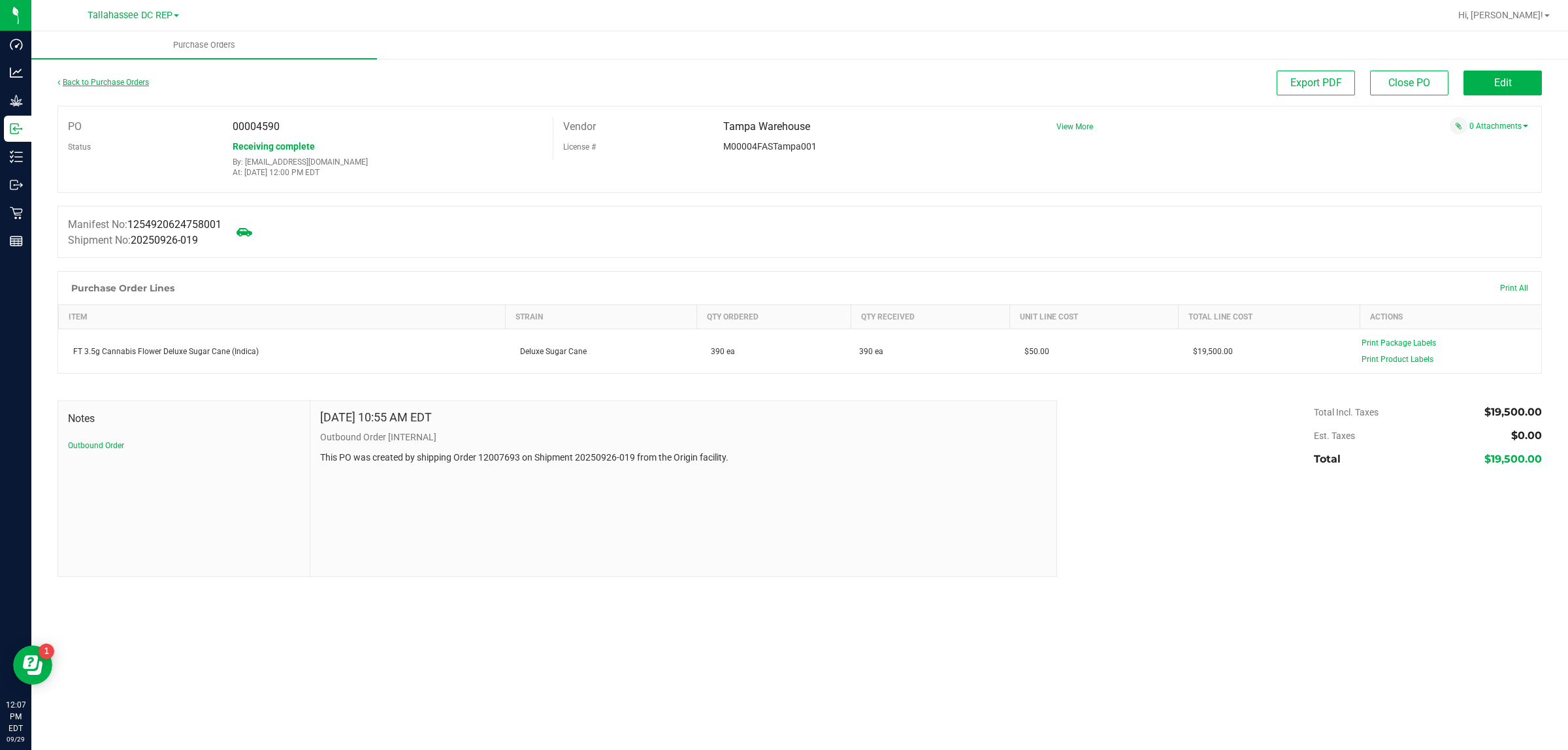
click at [132, 78] on link "Back to Purchase Orders" at bounding box center [103, 82] width 91 height 9
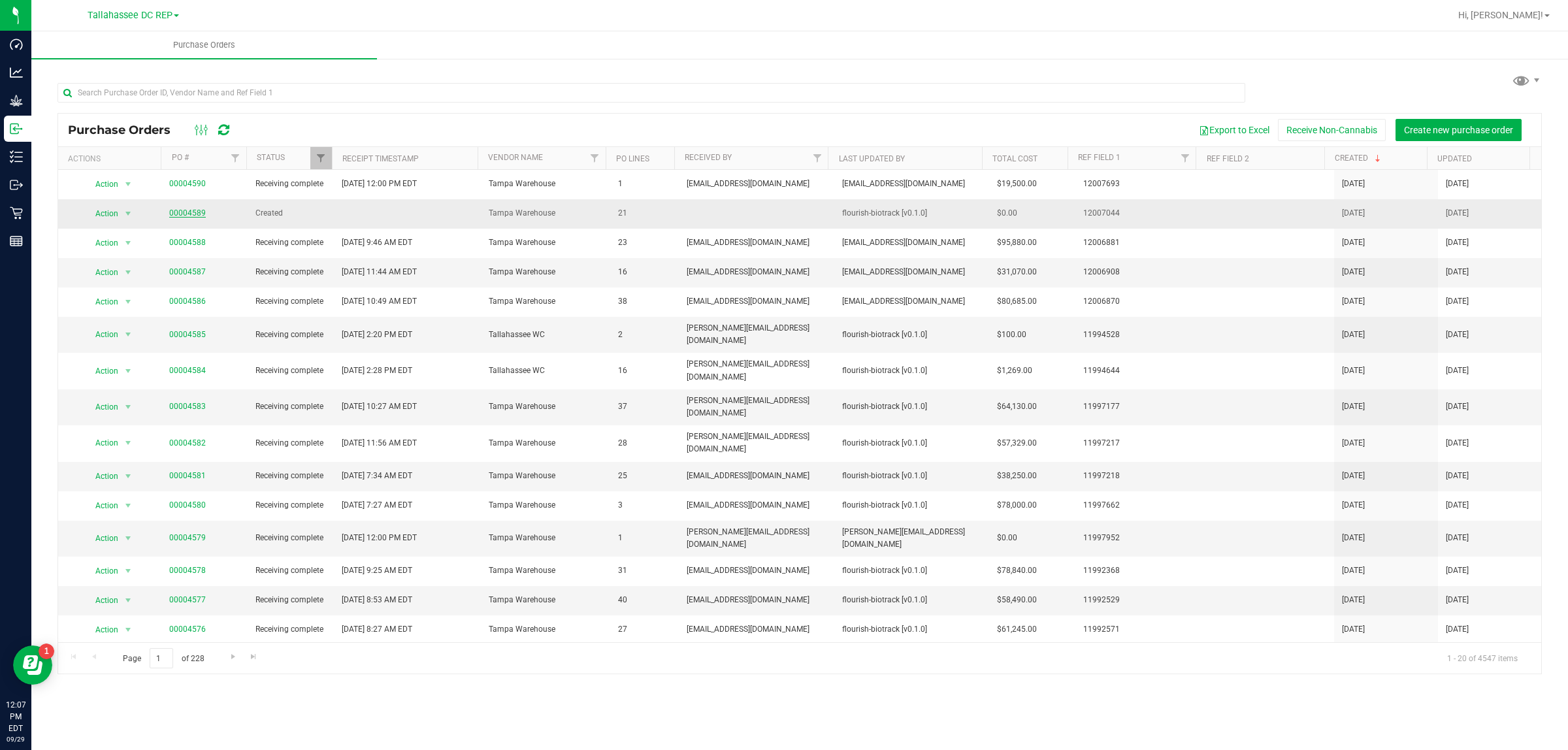
click at [185, 214] on link "00004589" at bounding box center [187, 213] width 37 height 9
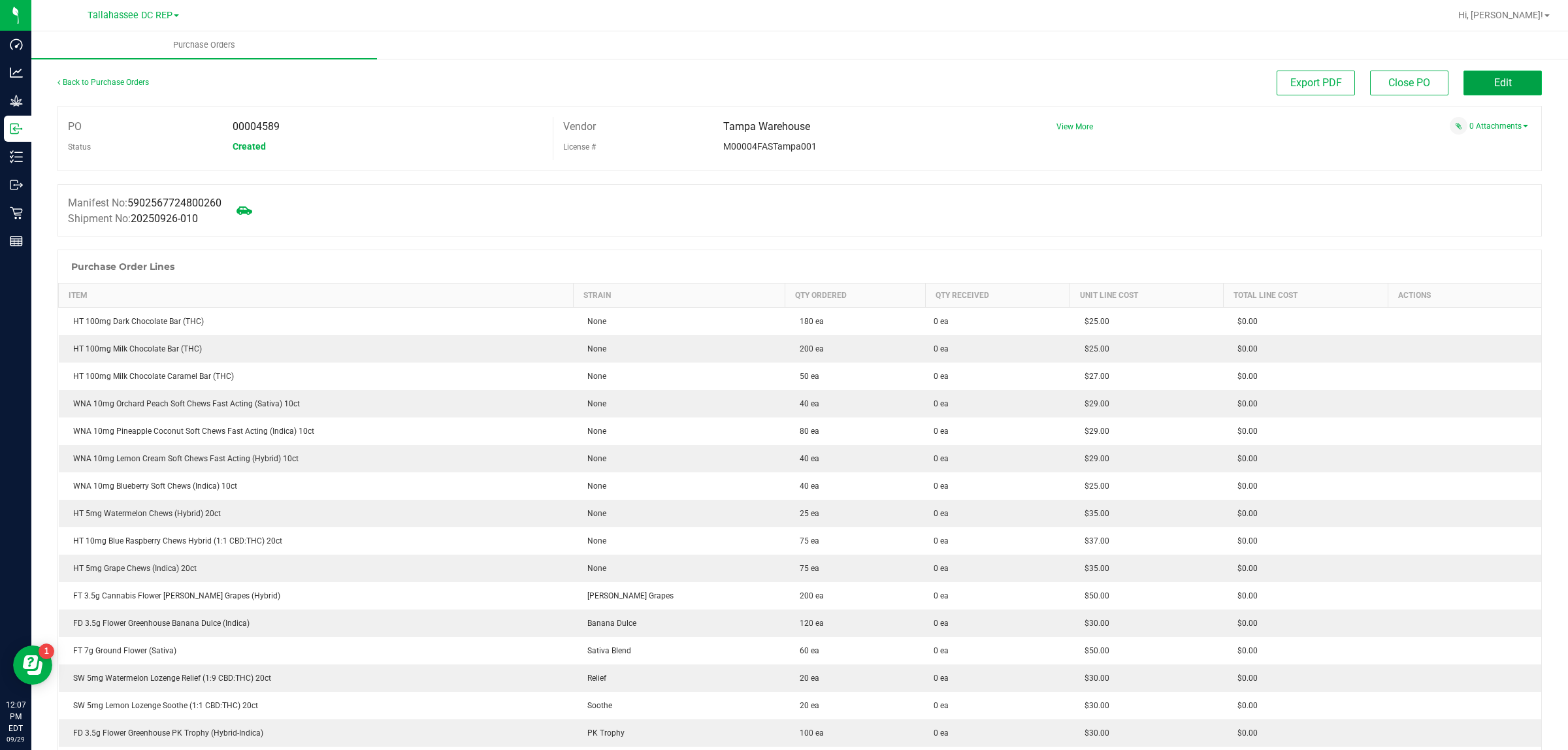
click at [1505, 78] on button "Edit" at bounding box center [1503, 83] width 78 height 25
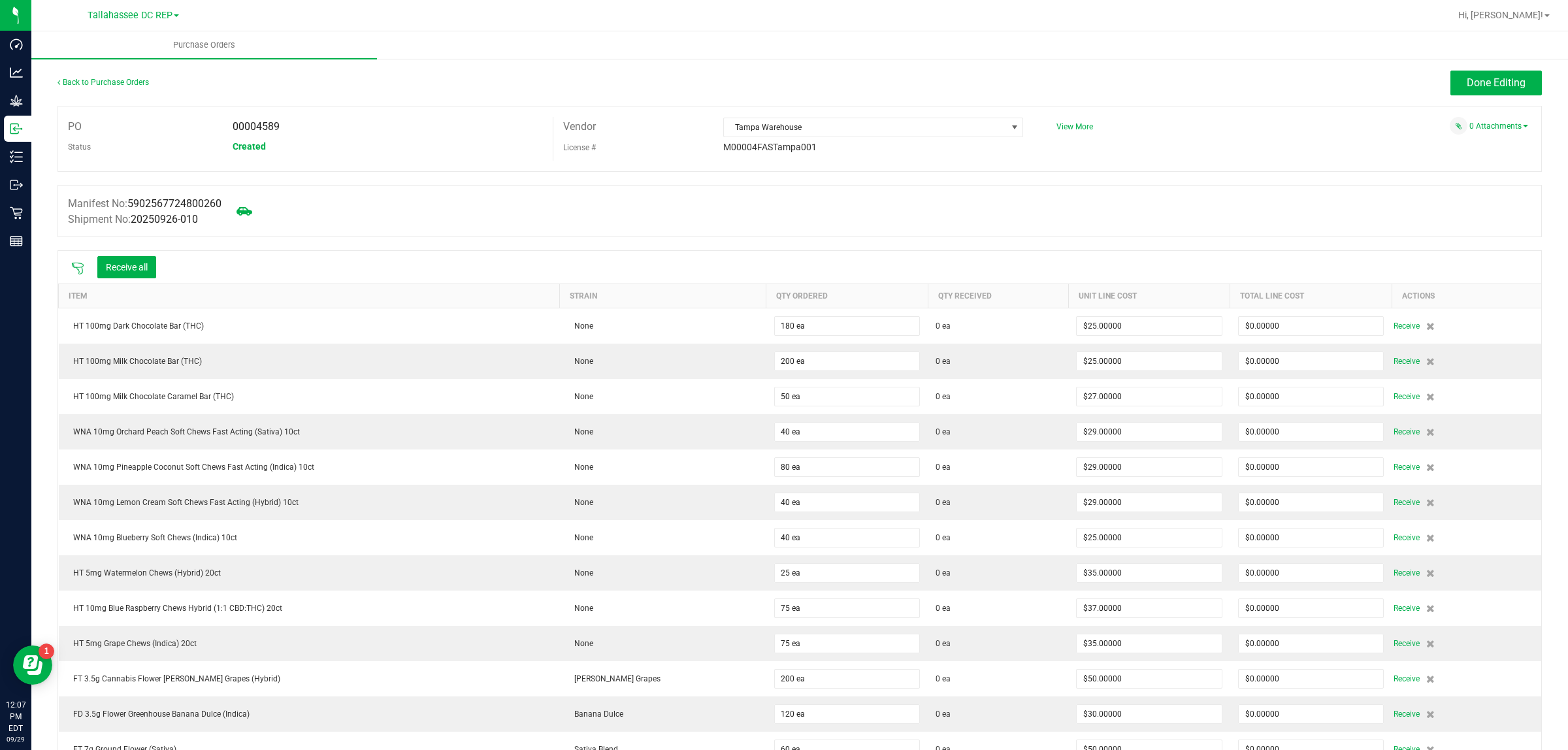
click at [77, 263] on icon at bounding box center [77, 268] width 12 height 12
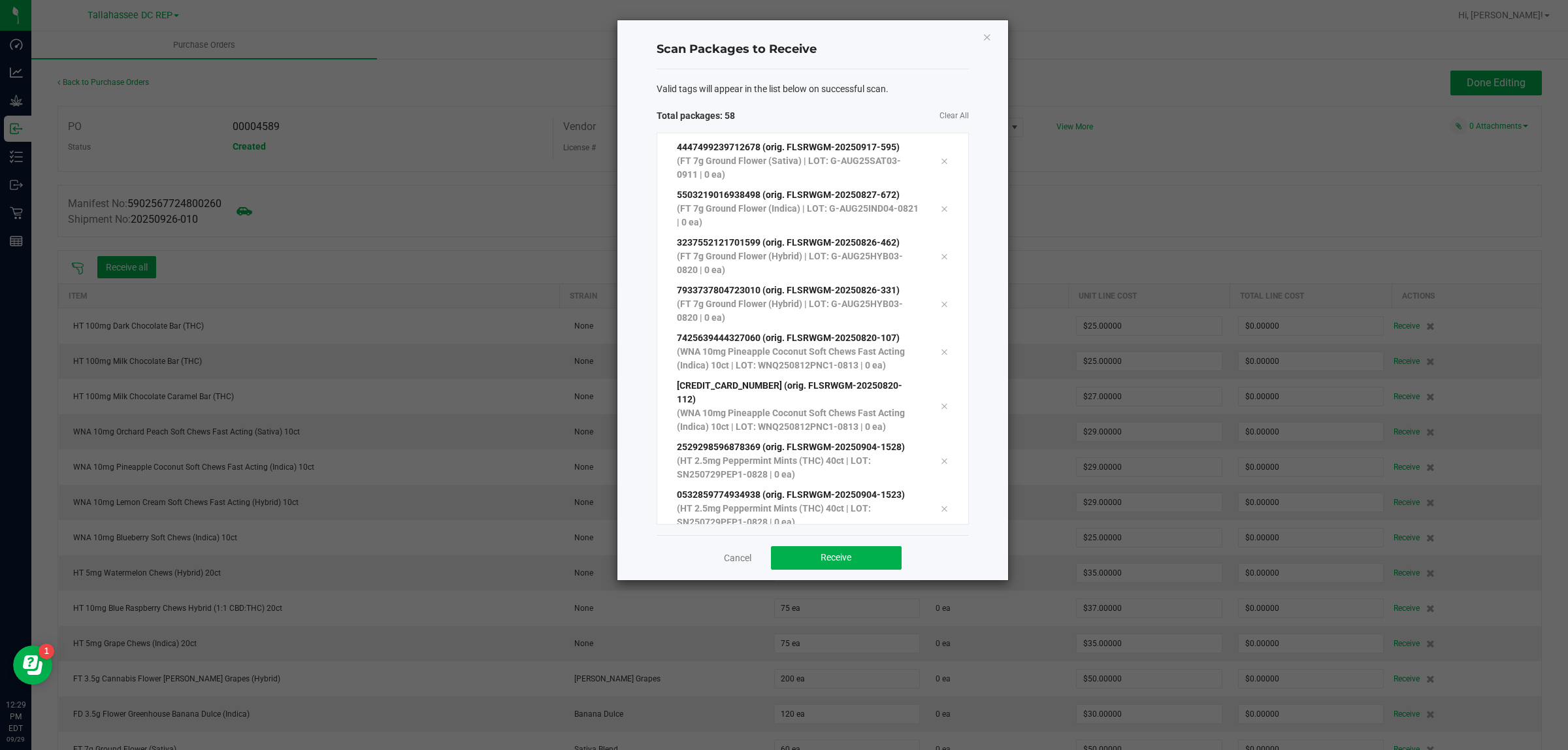
scroll to position [2359, 0]
click at [850, 565] on button "Receive" at bounding box center [836, 558] width 131 height 24
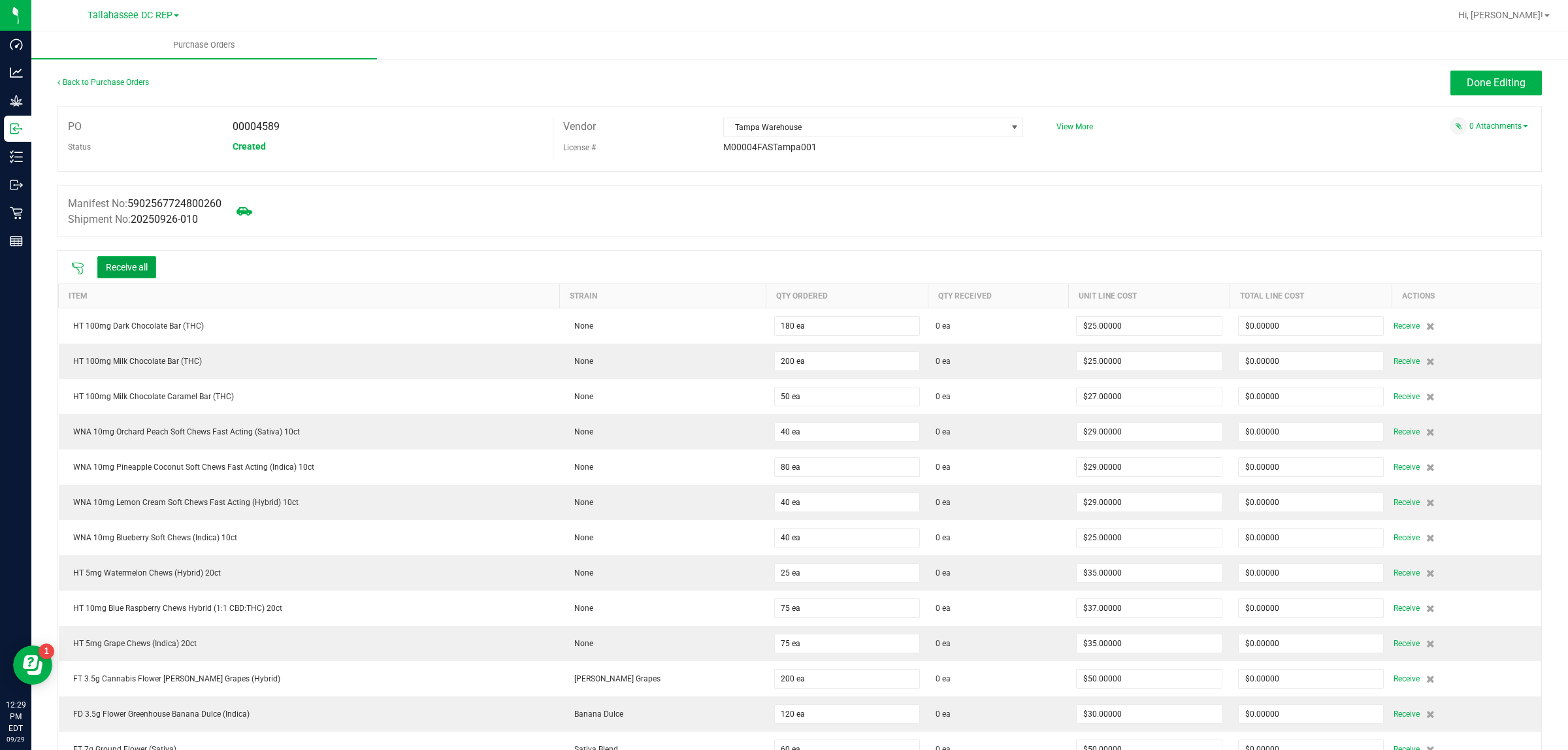
click at [140, 264] on button "Receive all" at bounding box center [127, 267] width 59 height 22
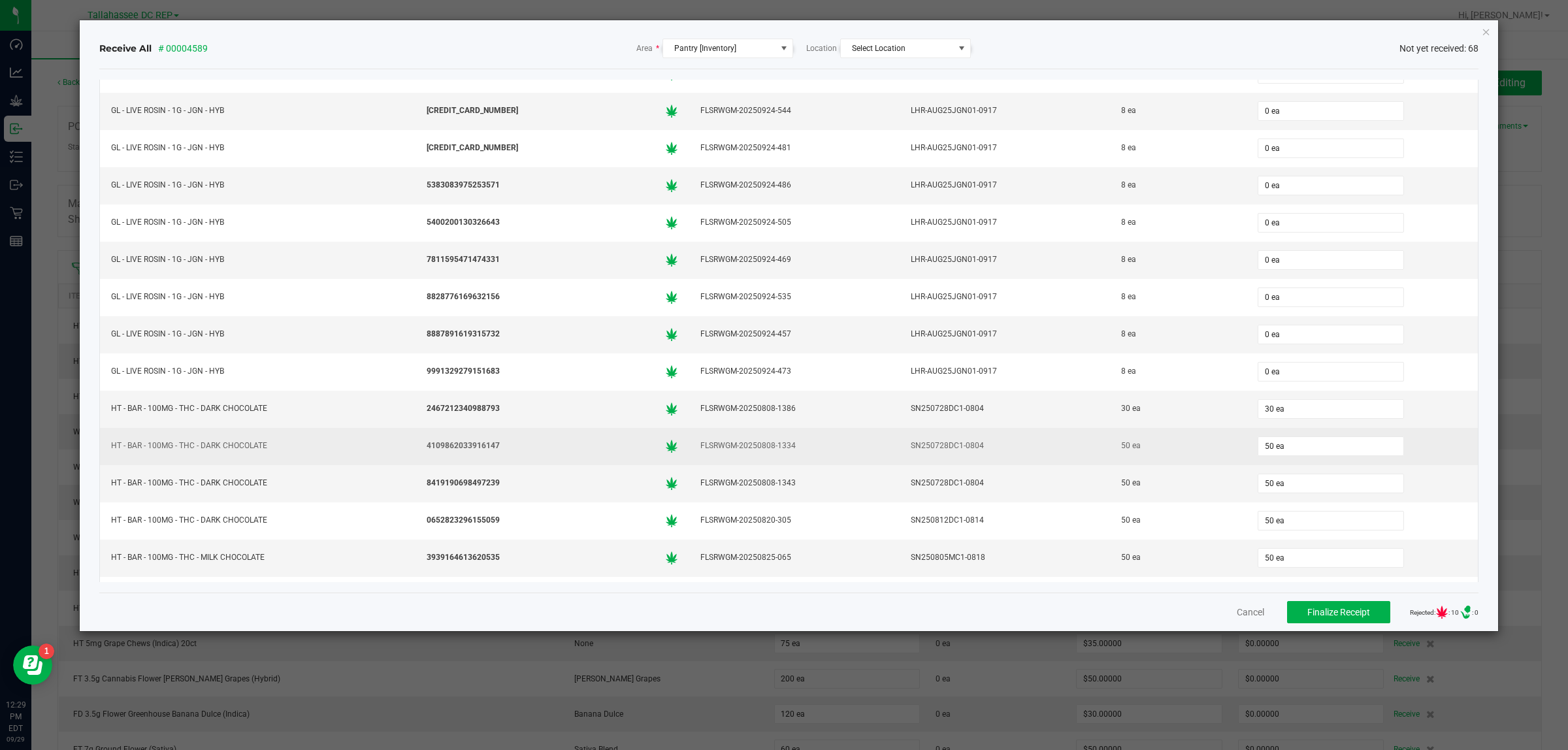
scroll to position [1061, 0]
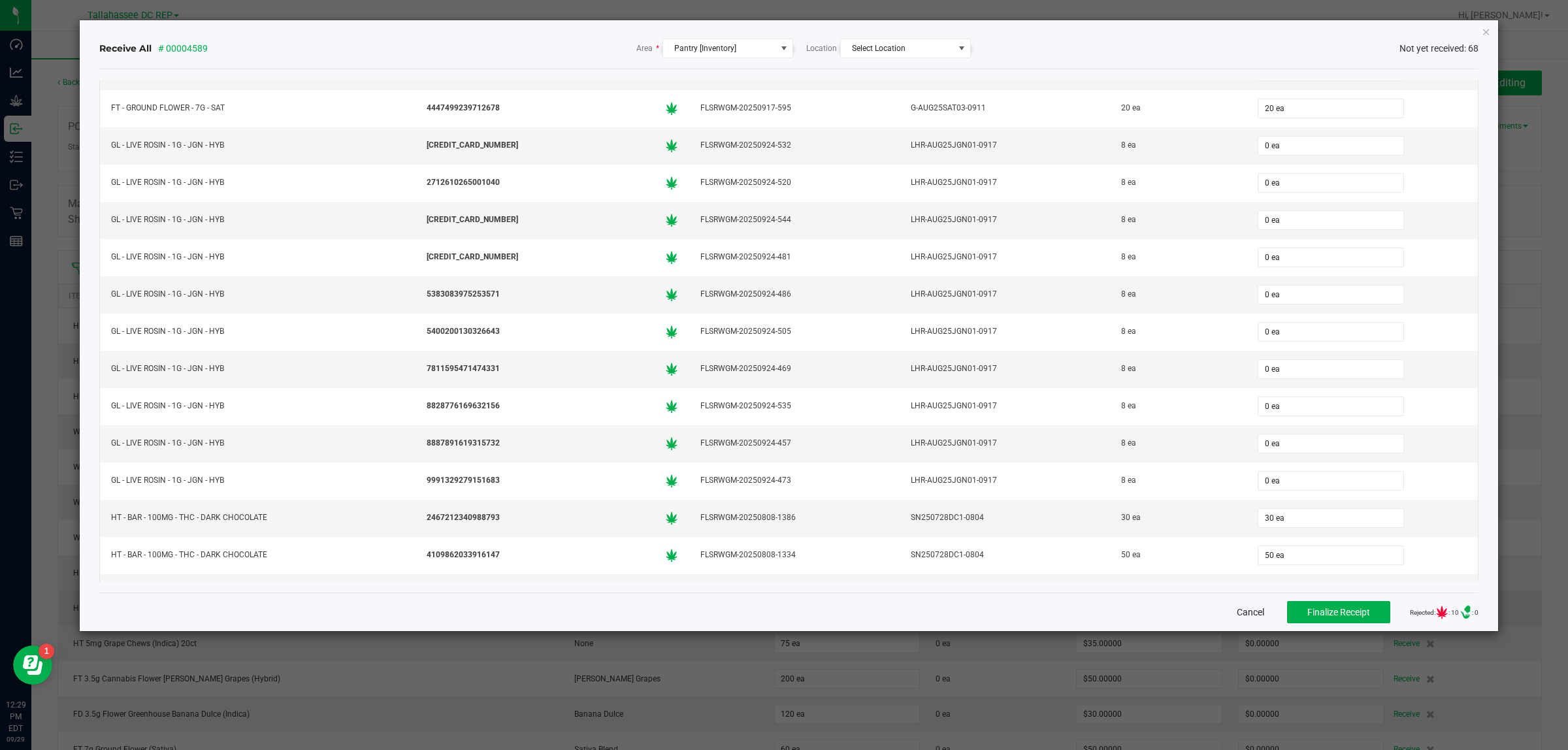
click at [1237, 617] on button "Cancel" at bounding box center [1250, 612] width 27 height 13
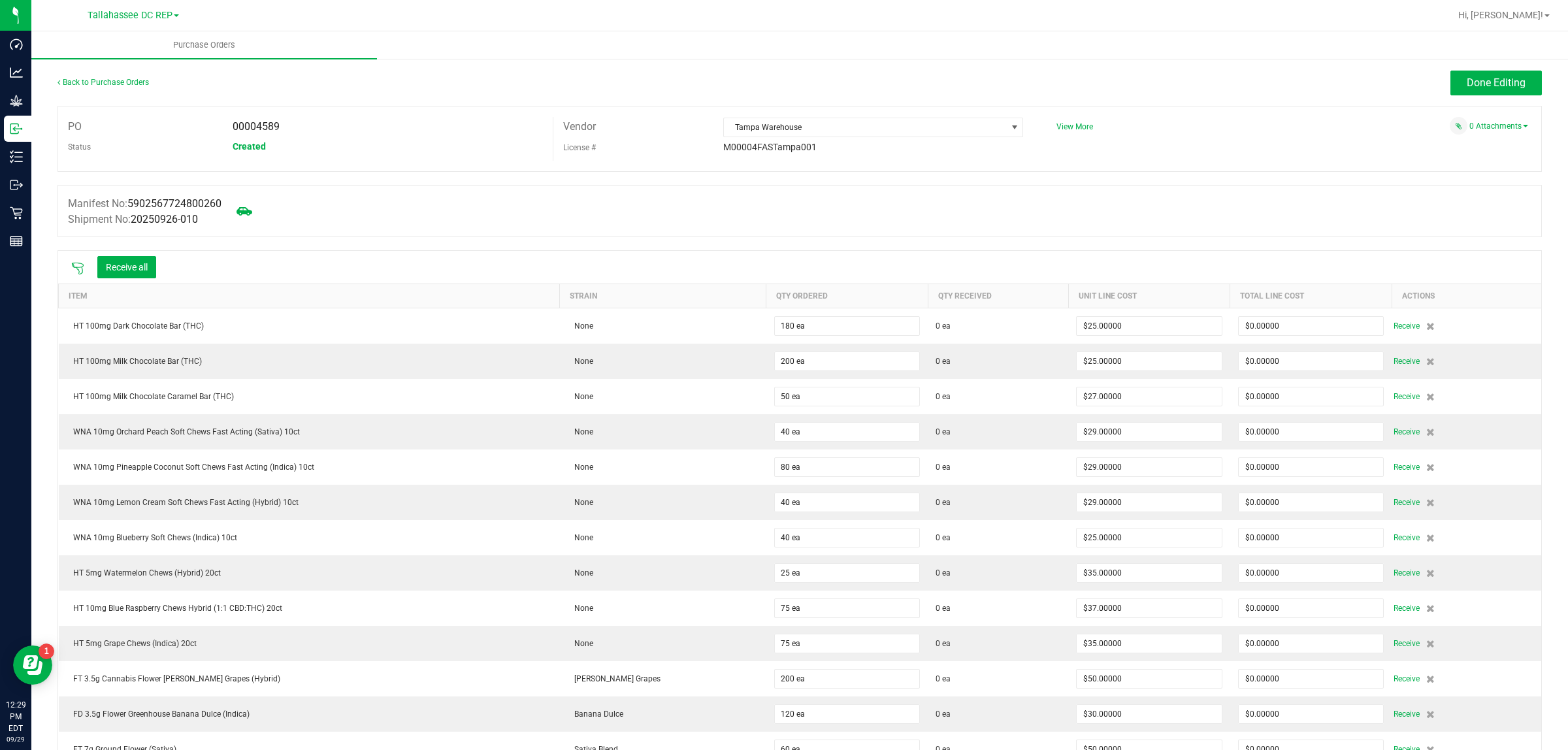
click at [76, 271] on icon at bounding box center [78, 268] width 13 height 13
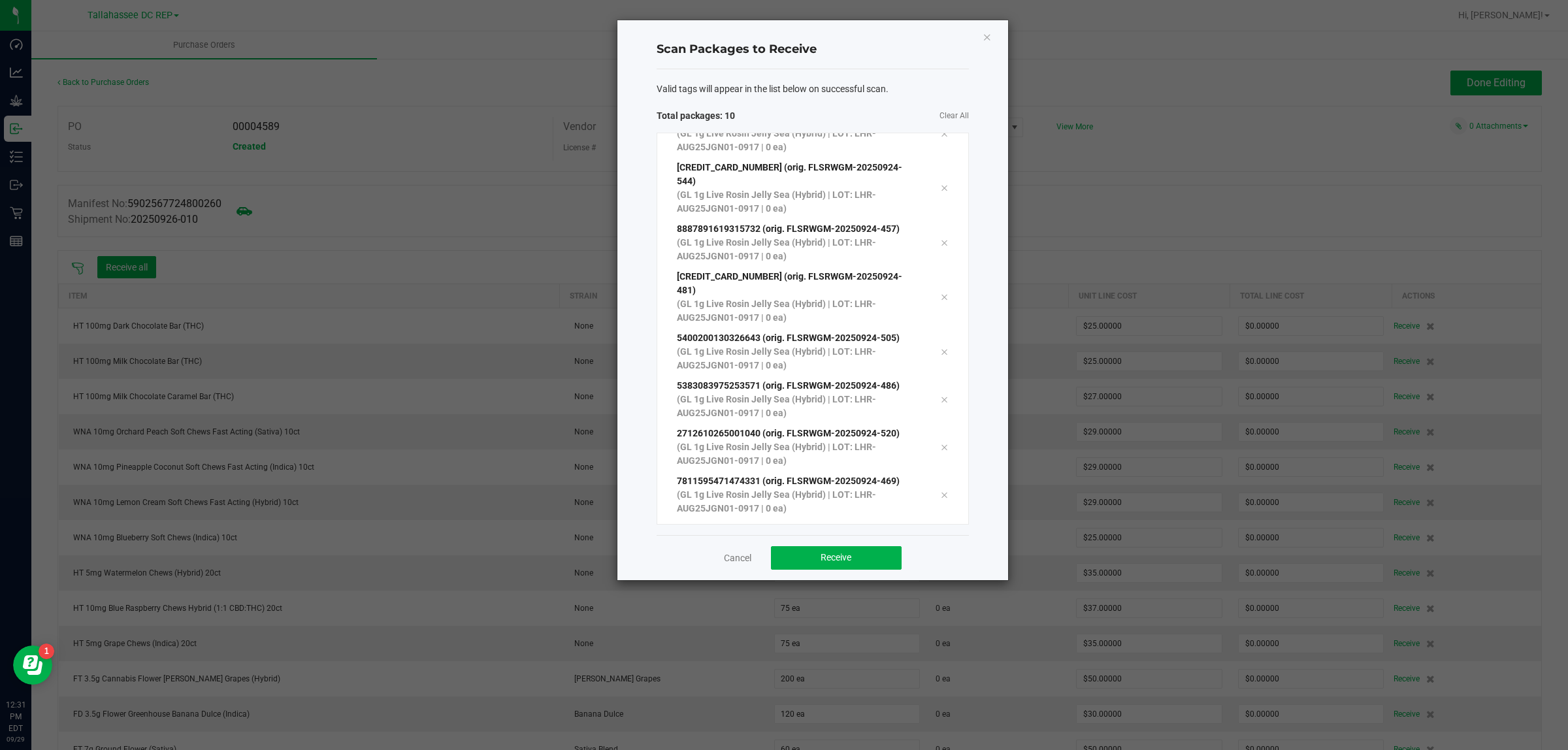
scroll to position [72, 0]
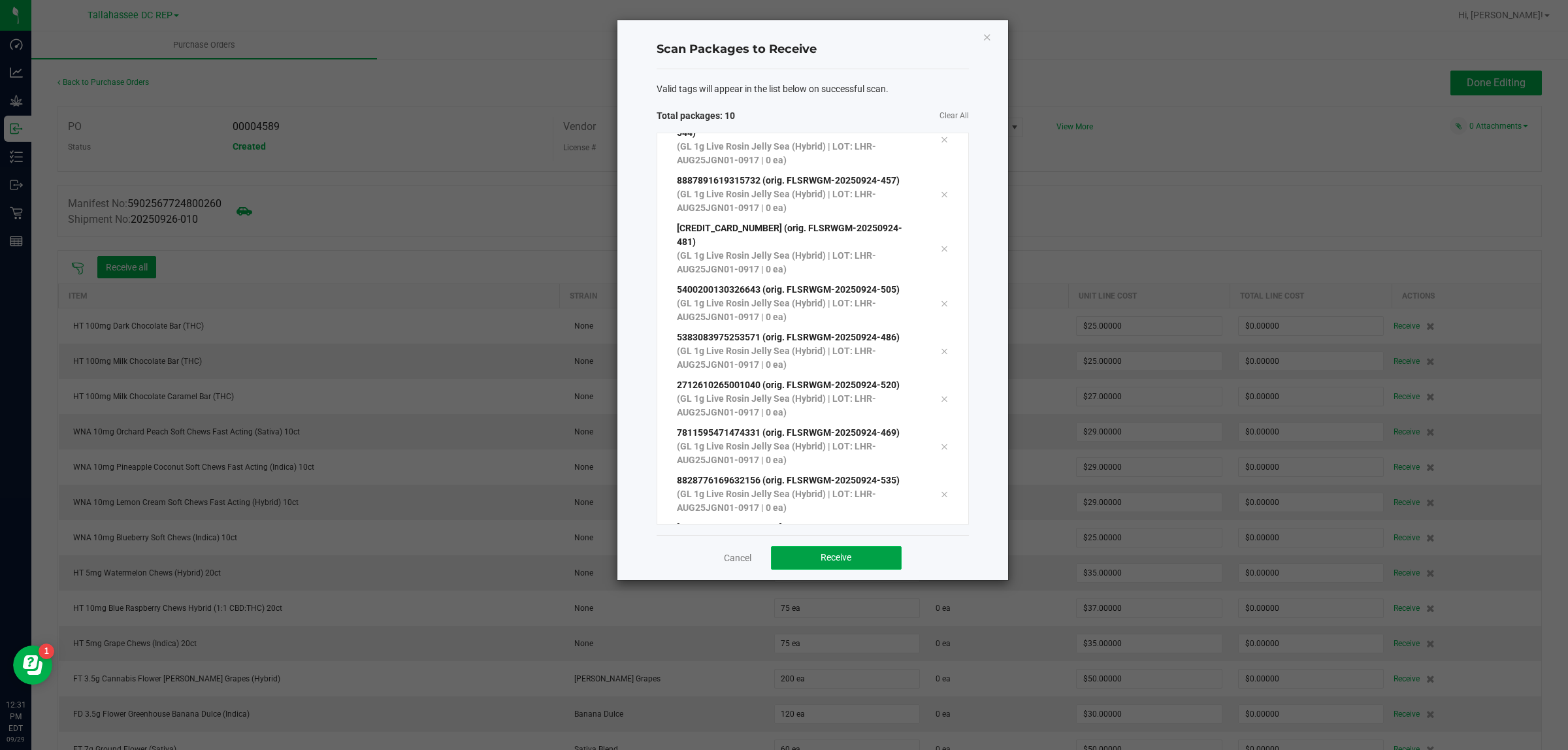
click at [817, 563] on button "Receive" at bounding box center [836, 558] width 131 height 24
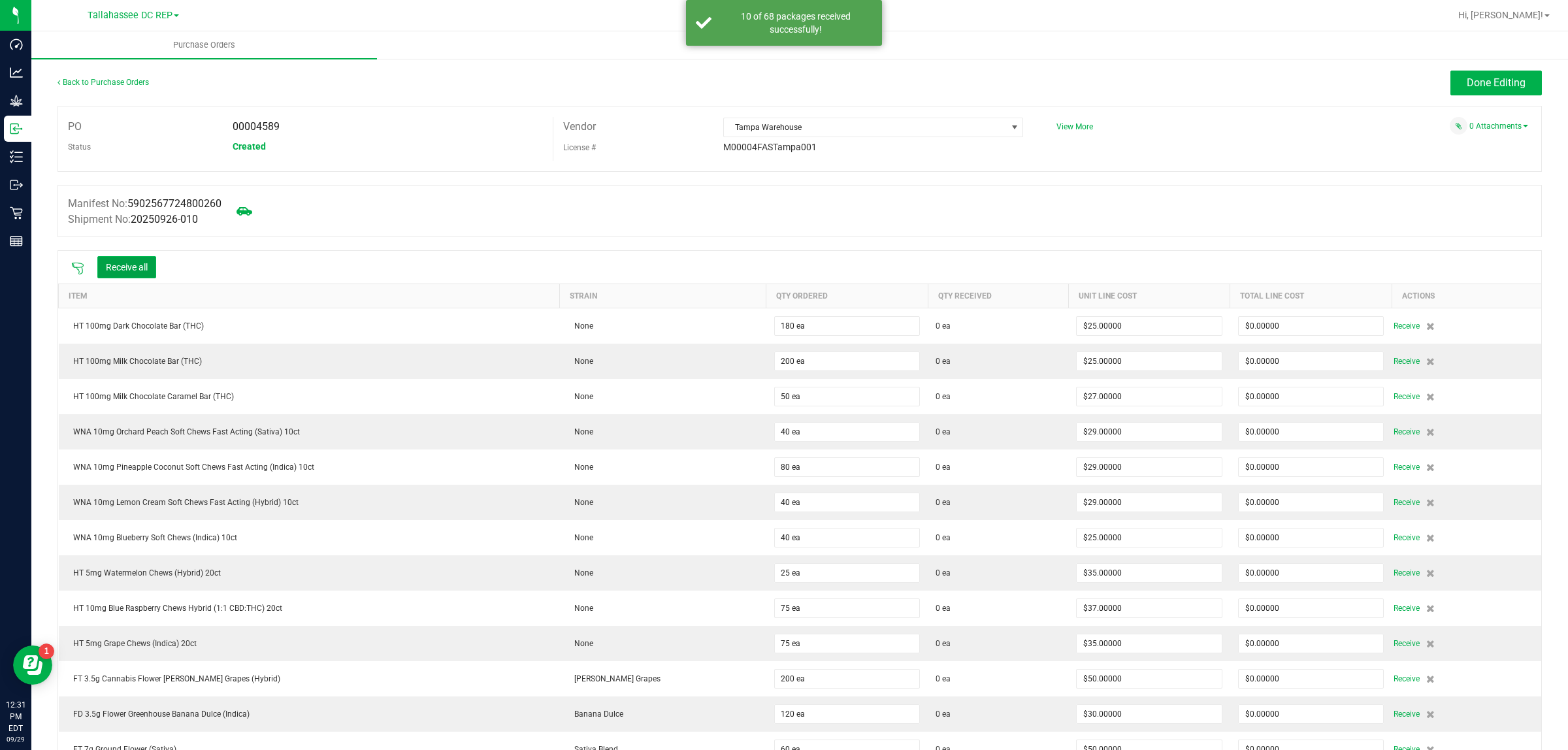
click at [133, 266] on button "Receive all" at bounding box center [127, 267] width 59 height 22
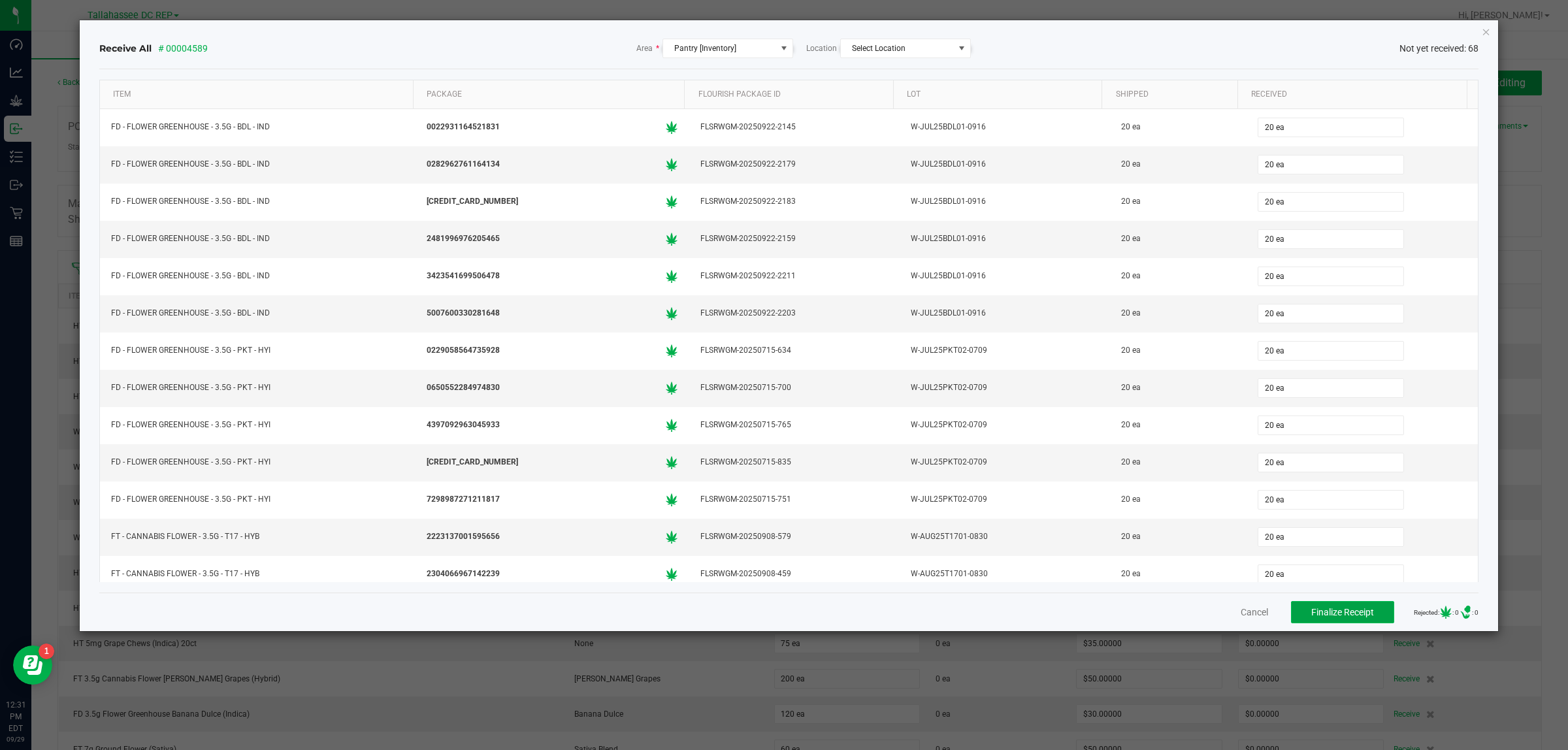
click at [1343, 606] on button "Finalize Receipt" at bounding box center [1343, 612] width 104 height 22
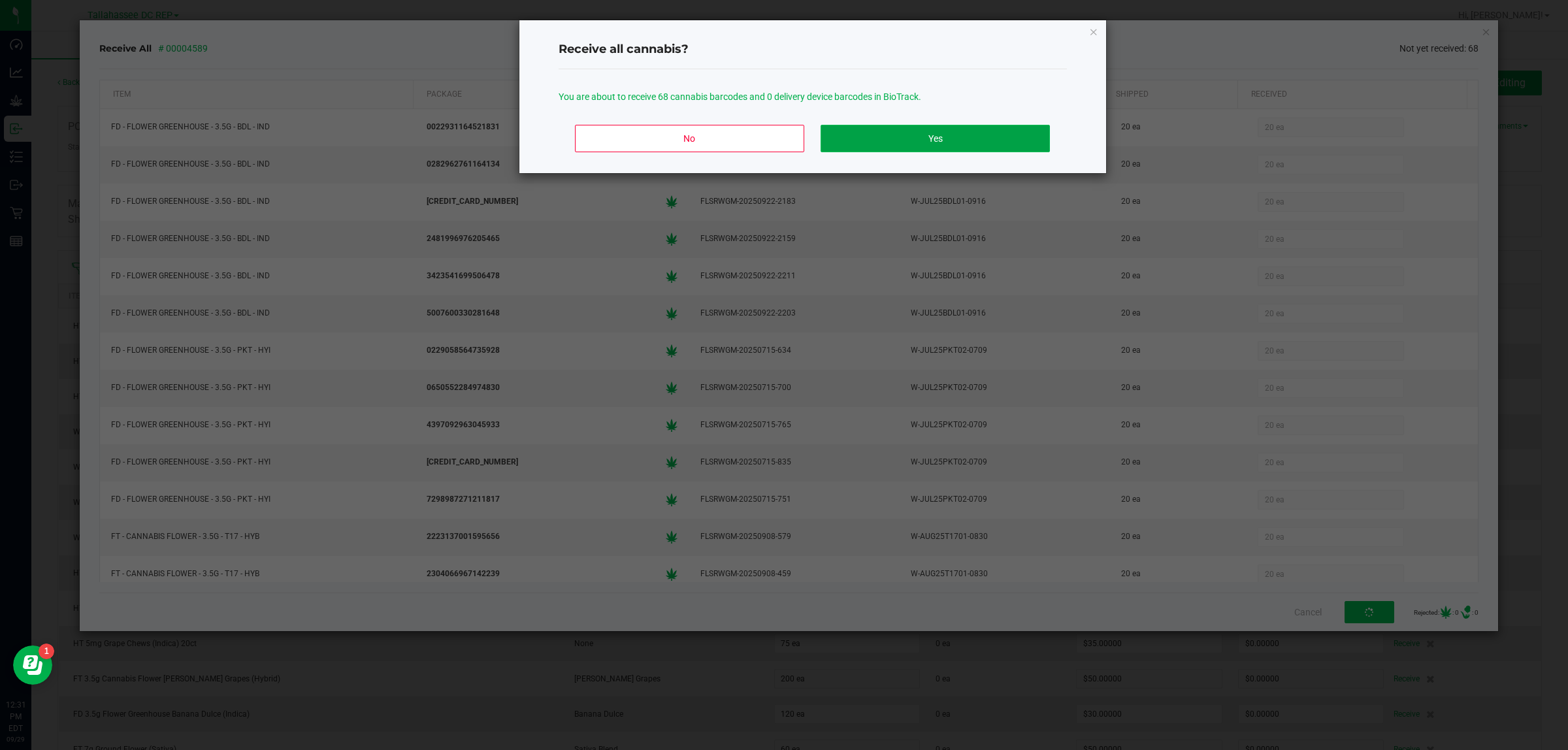
click at [993, 144] on button "Yes" at bounding box center [935, 138] width 229 height 27
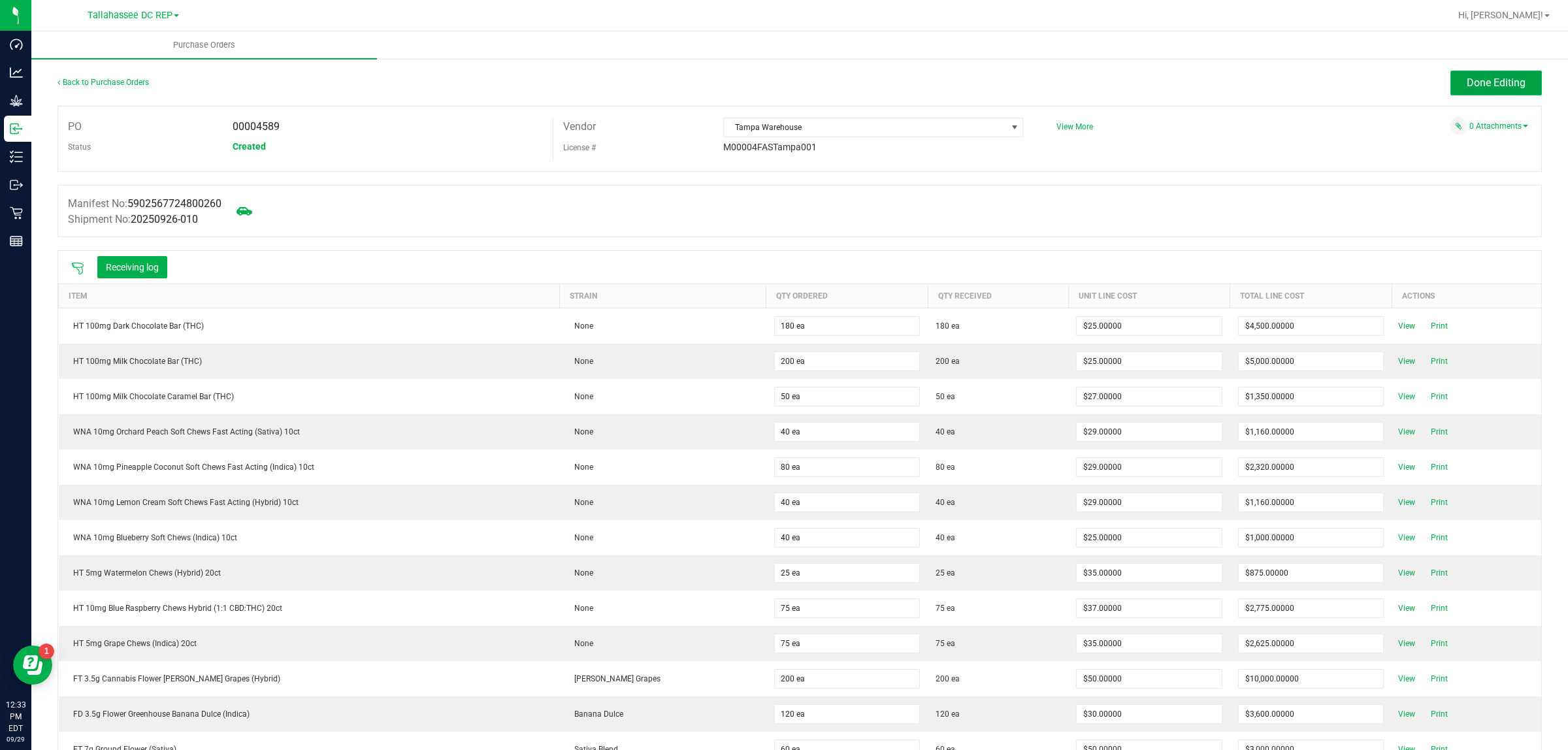
click at [1474, 87] on span "Done Editing" at bounding box center [1496, 82] width 59 height 12
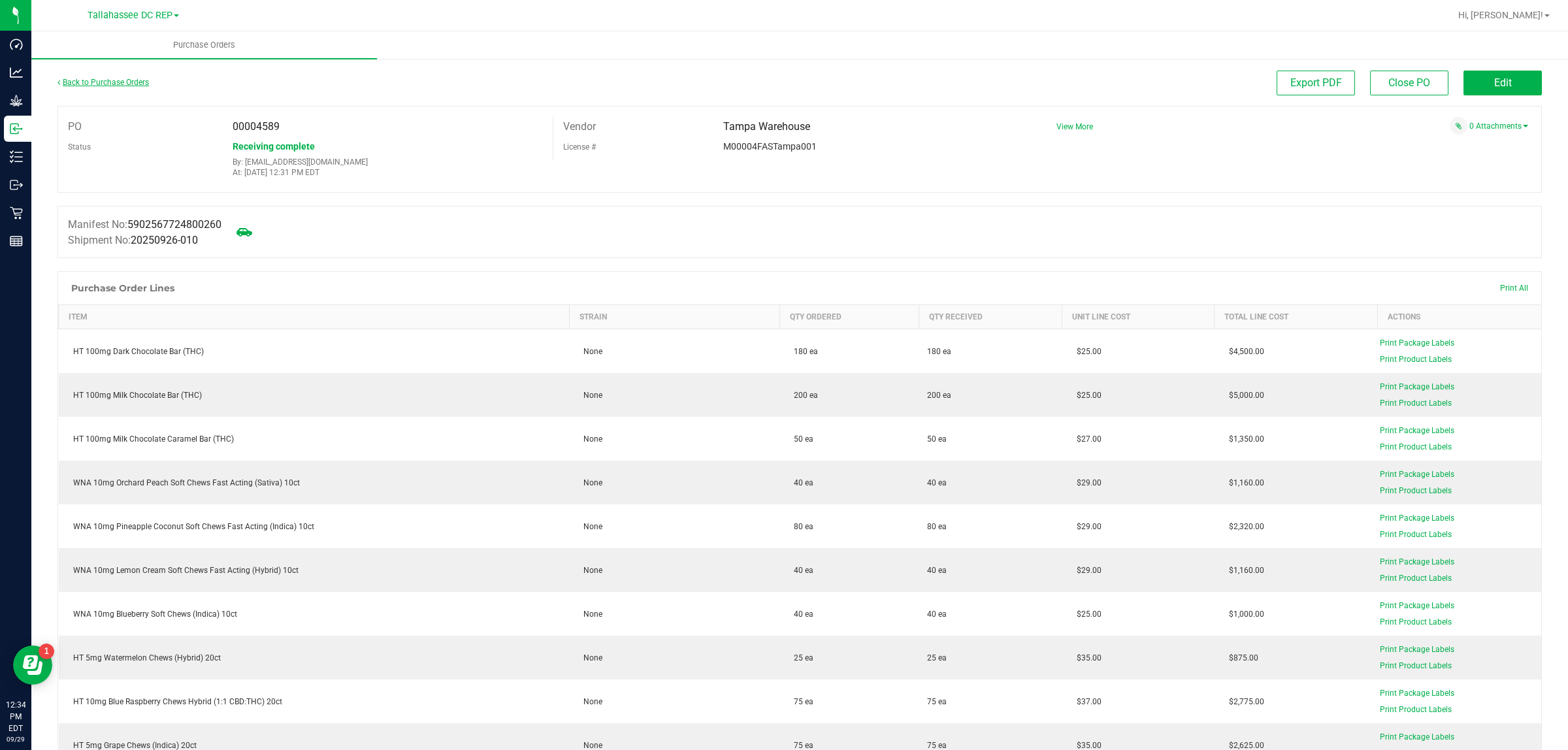
click at [126, 78] on link "Back to Purchase Orders" at bounding box center [103, 82] width 91 height 9
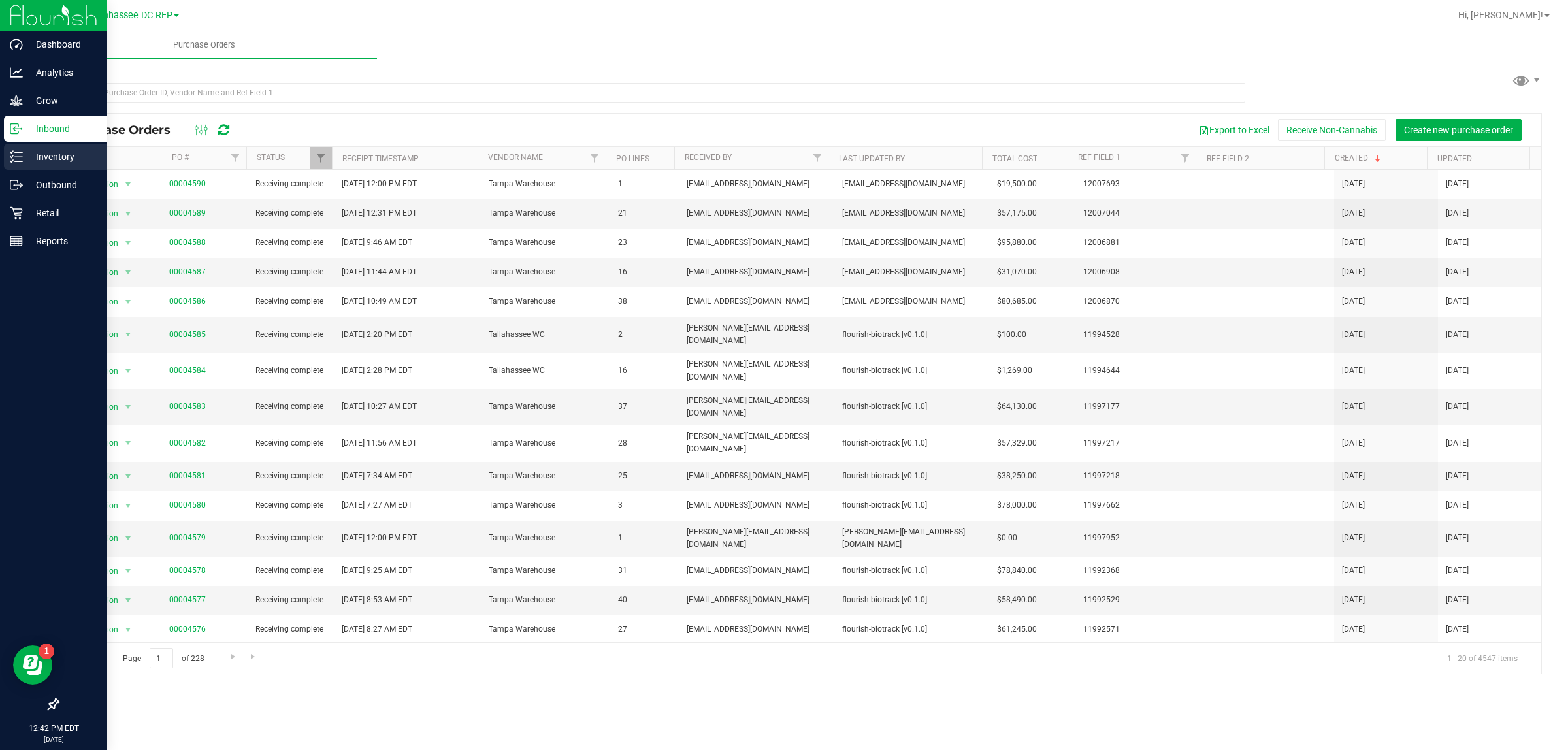
click at [37, 157] on p "Inventory" at bounding box center [62, 157] width 78 height 16
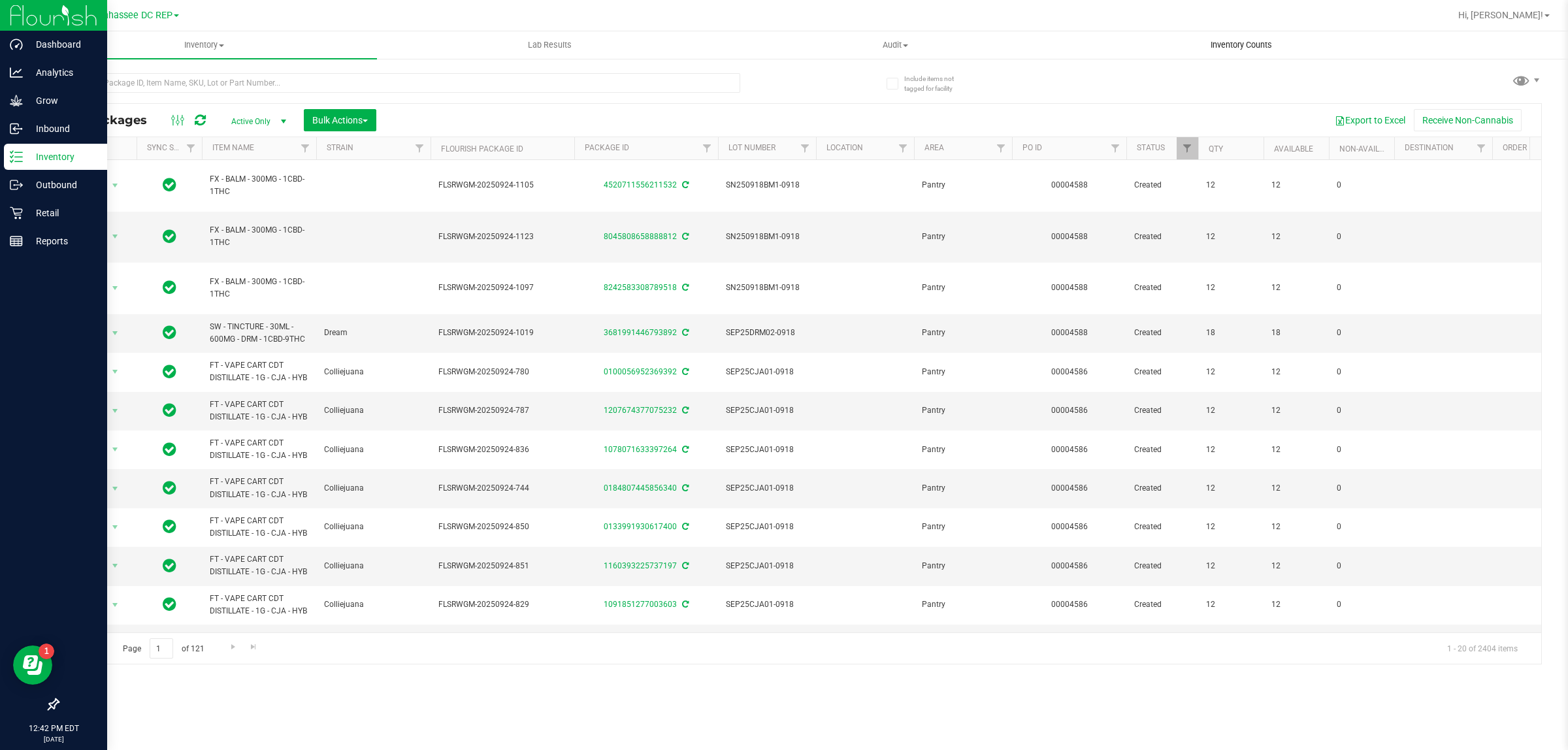
click at [1210, 40] on span "Inventory Counts" at bounding box center [1242, 45] width 97 height 12
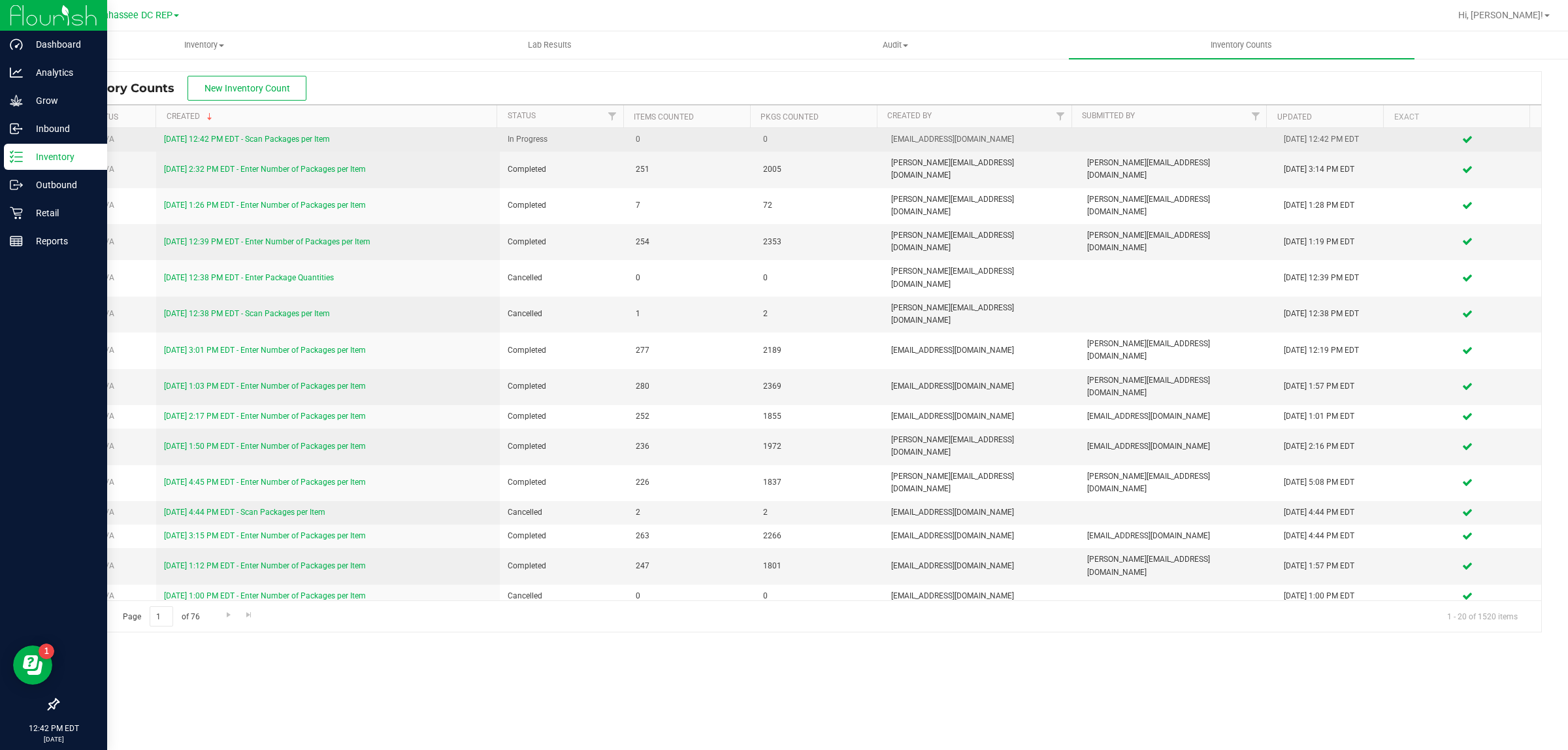
click at [283, 135] on link "9/29/25 12:42 PM EDT - Scan Packages per Item" at bounding box center [247, 139] width 166 height 9
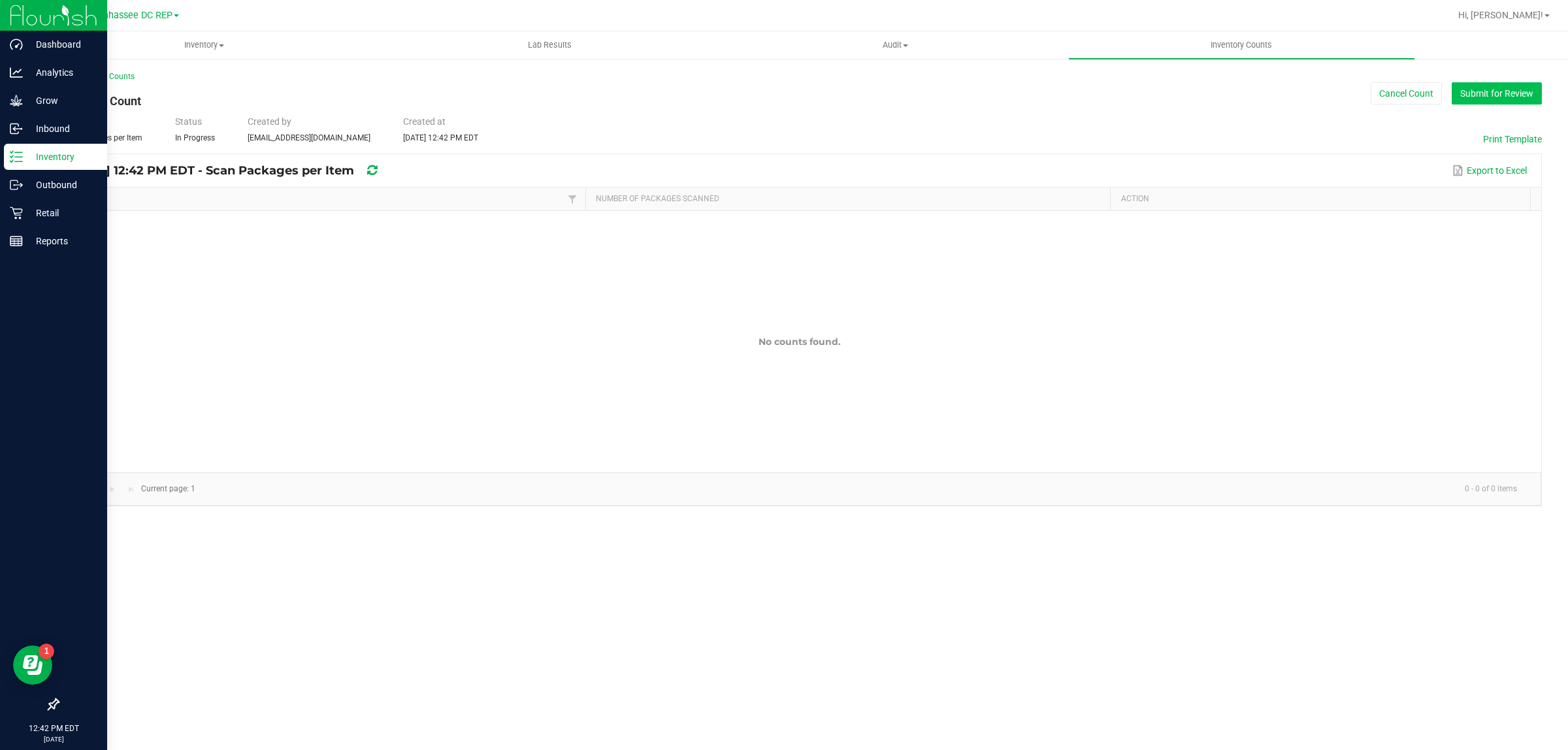
click at [1462, 92] on button "Submit for Review" at bounding box center [1497, 93] width 90 height 22
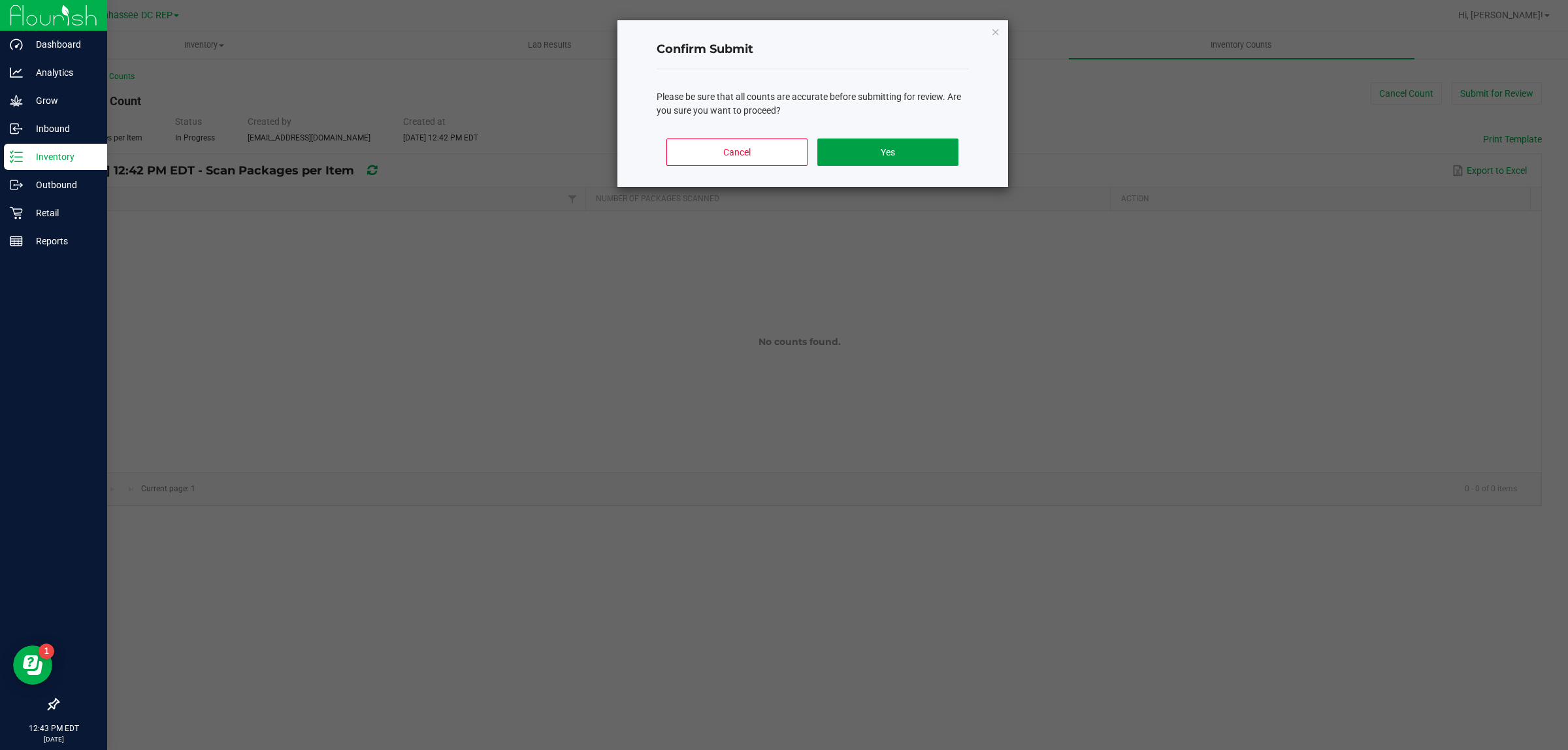
click at [871, 151] on button "Yes" at bounding box center [888, 152] width 140 height 27
